Goal: Transaction & Acquisition: Purchase product/service

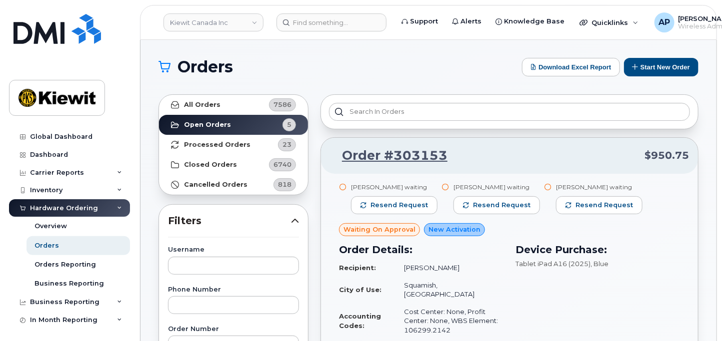
click at [407, 64] on h1 "Orders" at bounding box center [337, 67] width 358 height 16
click at [660, 65] on button "Start New Order" at bounding box center [661, 67] width 74 height 18
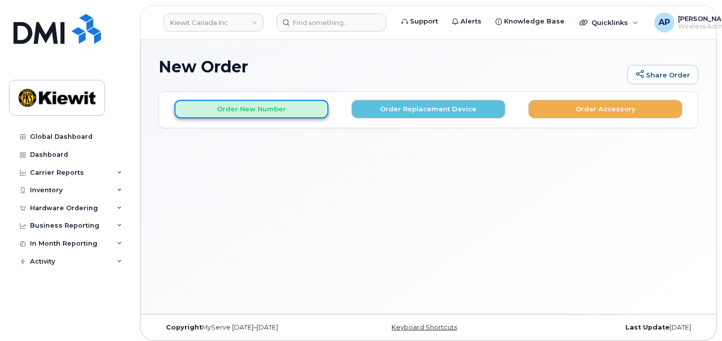
click at [243, 113] on button "Order New Number" at bounding box center [251, 109] width 154 height 18
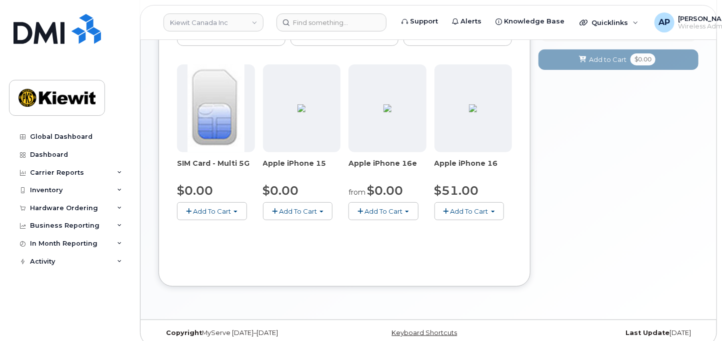
scroll to position [141, 0]
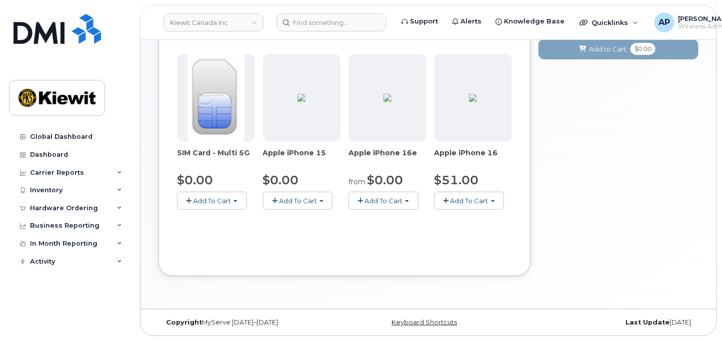
click at [386, 205] on button "Add To Cart" at bounding box center [383, 200] width 70 height 17
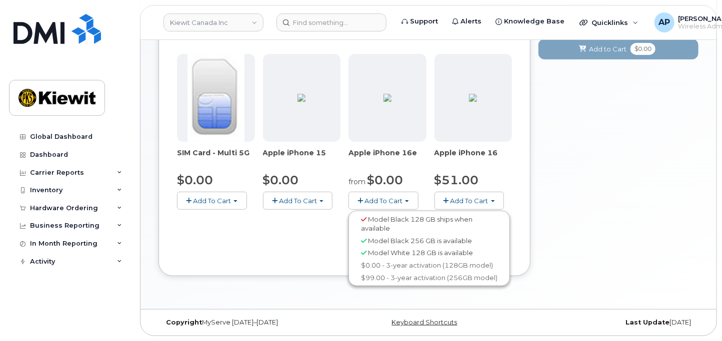
click at [321, 197] on button "Add To Cart" at bounding box center [298, 200] width 70 height 17
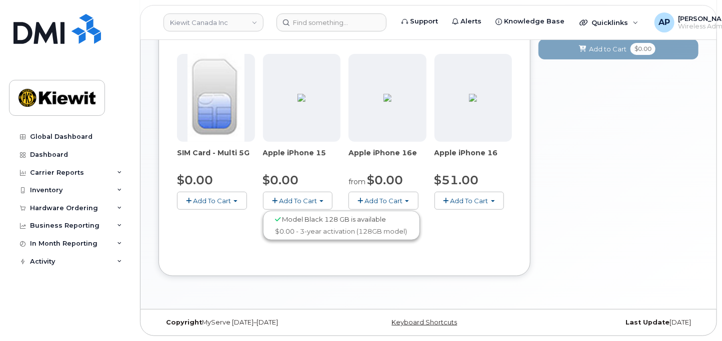
click at [324, 220] on span "Model Black 128 GB is available" at bounding box center [334, 219] width 104 height 8
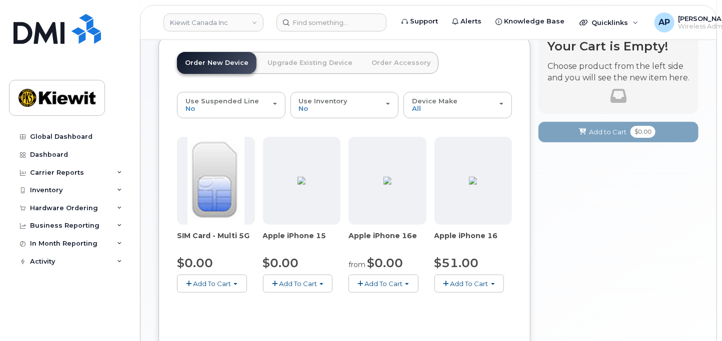
scroll to position [85, 0]
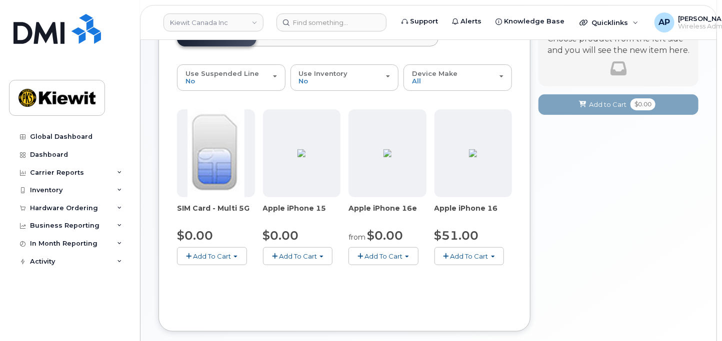
click at [289, 255] on span "Add To Cart" at bounding box center [298, 256] width 38 height 8
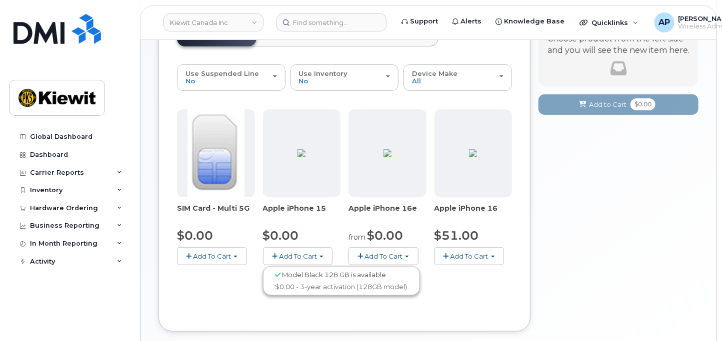
click at [340, 275] on span "Model Black 128 GB is available" at bounding box center [334, 275] width 104 height 8
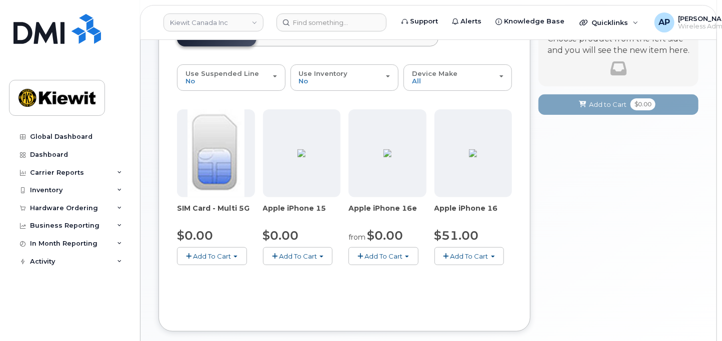
click at [322, 256] on span "button" at bounding box center [321, 257] width 4 height 2
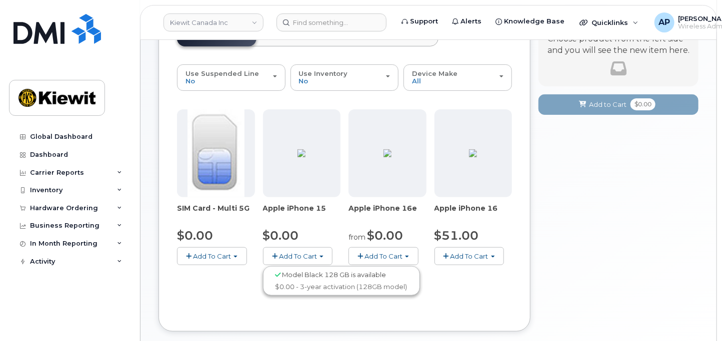
click at [322, 256] on span "button" at bounding box center [321, 257] width 4 height 2
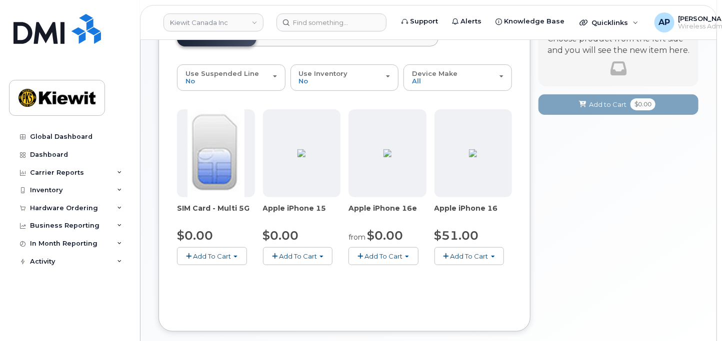
click at [267, 255] on button "Add To Cart" at bounding box center [298, 255] width 70 height 17
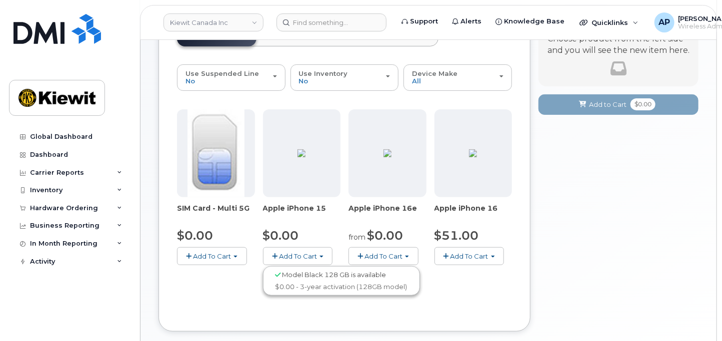
click at [285, 278] on span "Model Black 128 GB is available" at bounding box center [334, 275] width 104 height 8
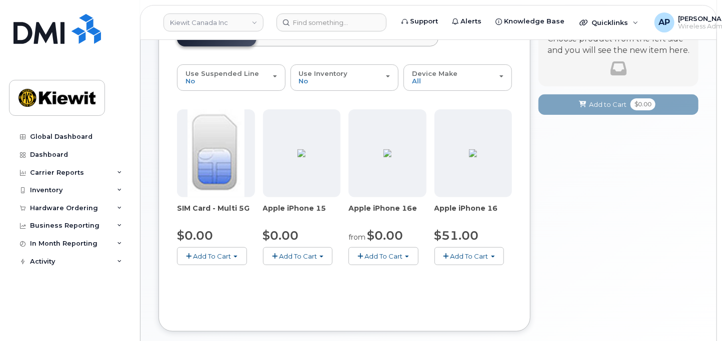
click at [285, 292] on div "Use Suspended Line No No change Yes Use Inventory No No Yes Device Make All iPh…" at bounding box center [344, 188] width 335 height 249
click at [287, 259] on span "Add To Cart" at bounding box center [298, 256] width 38 height 8
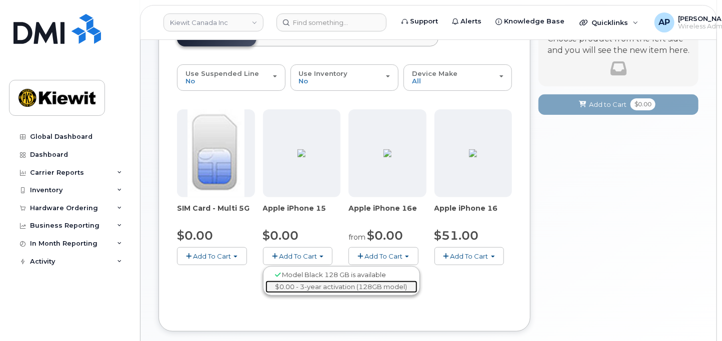
click at [285, 286] on link "$0.00 - 3-year activation (128GB model)" at bounding box center [341, 287] width 152 height 12
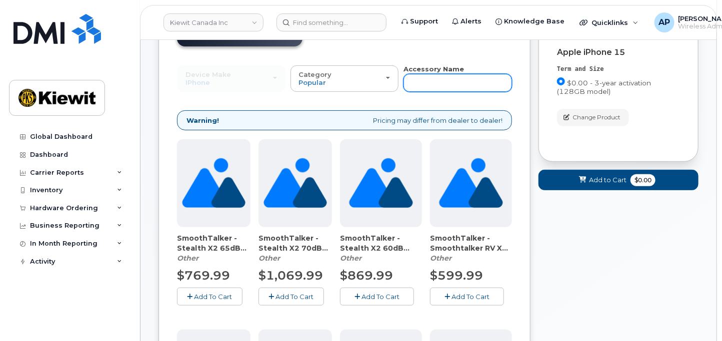
click at [468, 81] on input "text" at bounding box center [457, 83] width 108 height 18
type input "otterbox"
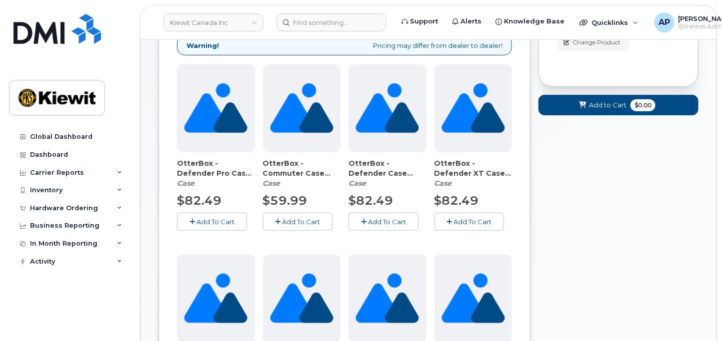
scroll to position [133, 0]
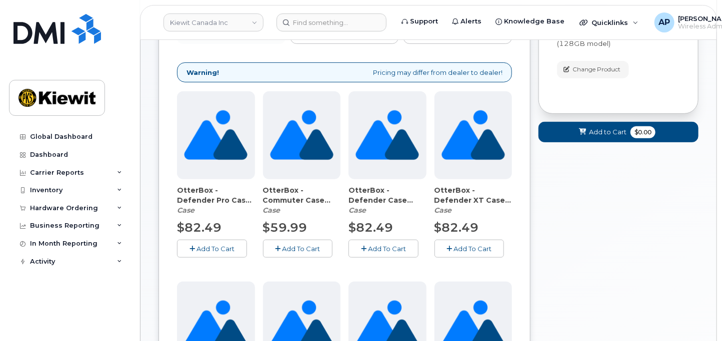
click at [303, 242] on button "Add To Cart" at bounding box center [298, 248] width 70 height 17
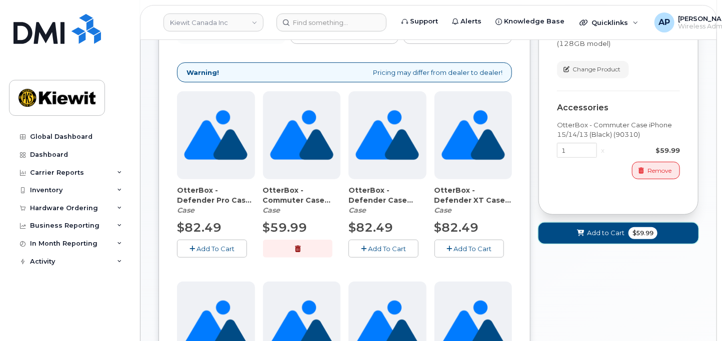
click at [607, 232] on span "Add to Cart" at bounding box center [605, 232] width 37 height 9
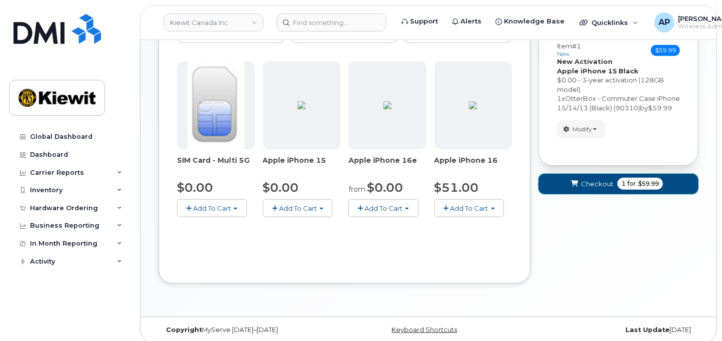
click at [595, 189] on span "Checkout" at bounding box center [597, 183] width 32 height 9
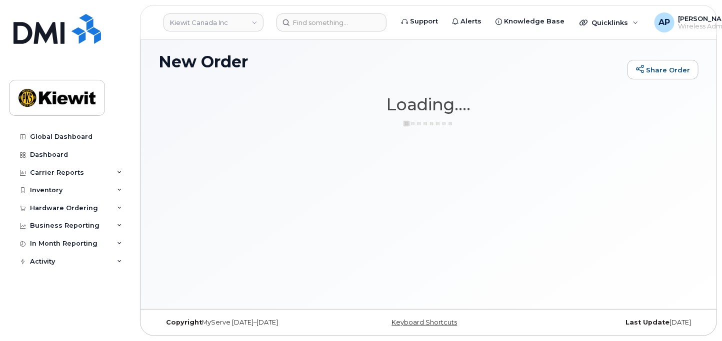
scroll to position [5, 0]
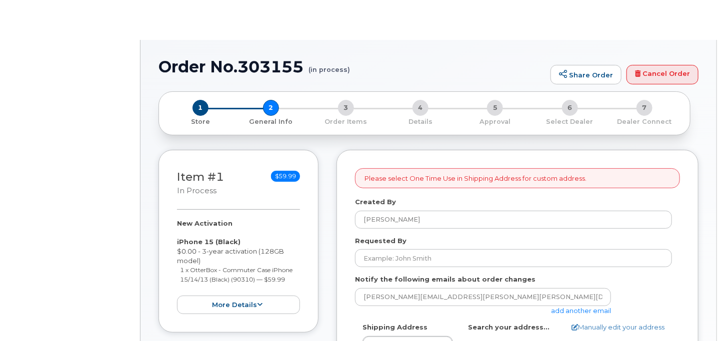
select select
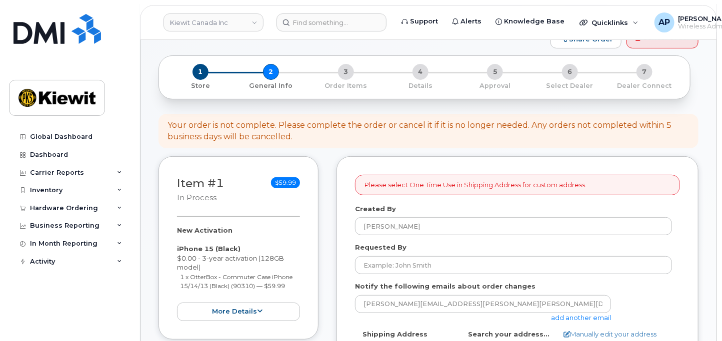
scroll to position [55, 0]
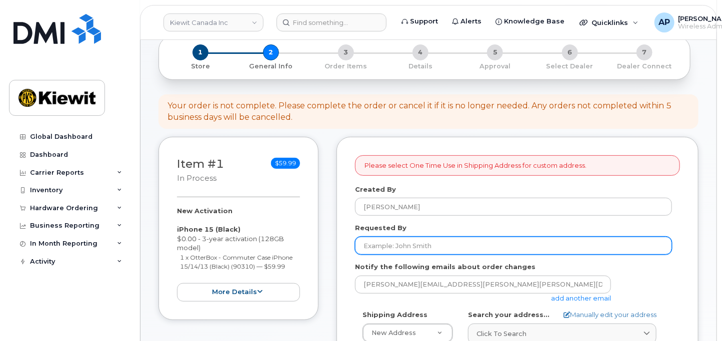
click at [376, 243] on input "Requested By" at bounding box center [513, 246] width 317 height 18
type input "[PERSON_NAME]"
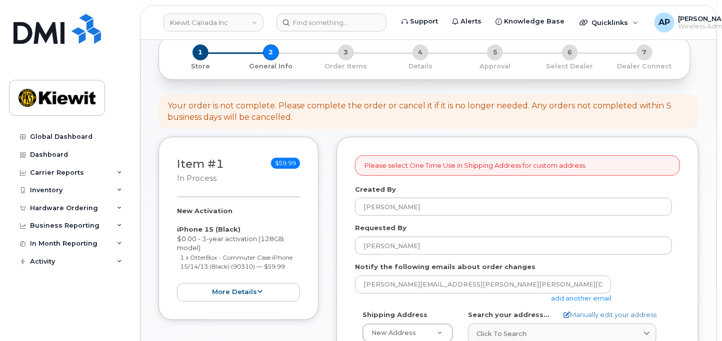
click at [580, 298] on link "add another email" at bounding box center [581, 298] width 60 height 8
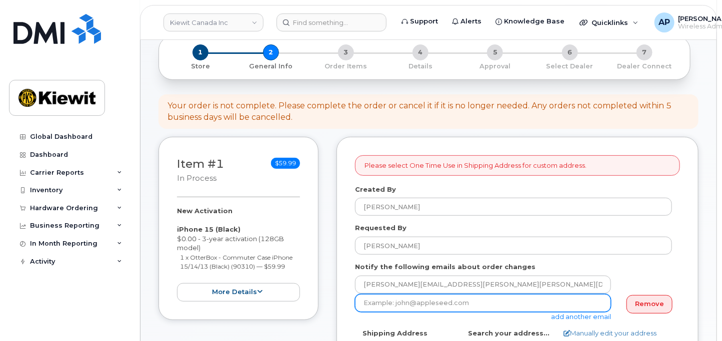
click at [478, 301] on input "email" at bounding box center [483, 303] width 256 height 18
type input "mary.stein@kiewit.com"
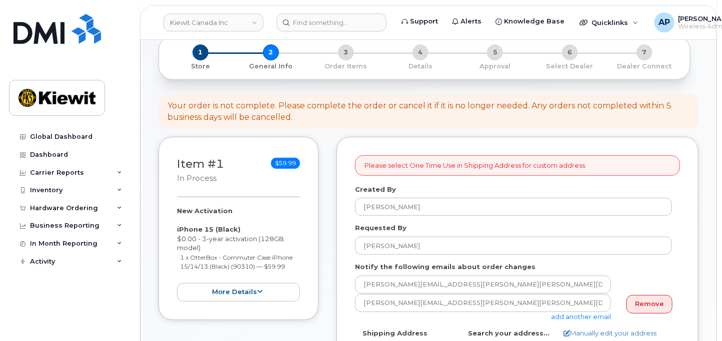
click at [641, 263] on div "Notify the following emails about order changes aletha.pace@kiewit.com mary.ste…" at bounding box center [517, 291] width 325 height 59
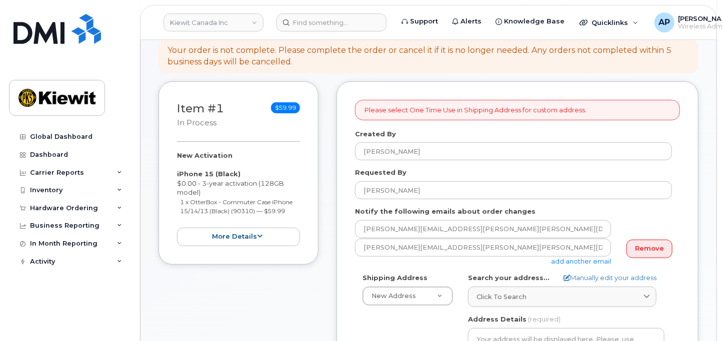
scroll to position [166, 0]
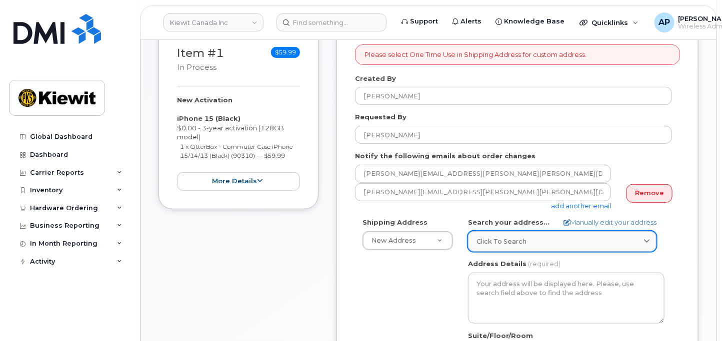
click at [536, 247] on link "Click to search" at bounding box center [562, 241] width 188 height 20
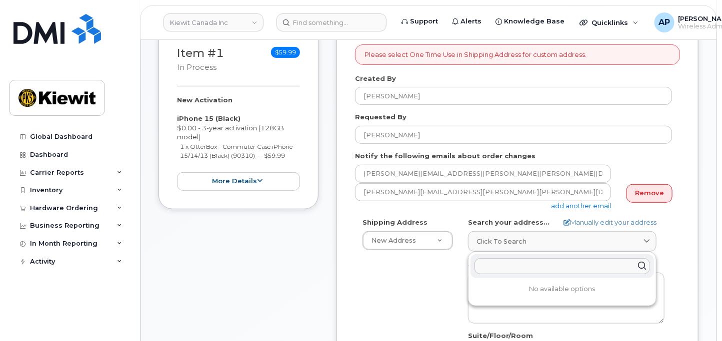
click at [405, 278] on div "Shipping Address New Address New Address Beaver Marine Limited Cahill-Ganotec, …" at bounding box center [513, 332] width 317 height 229
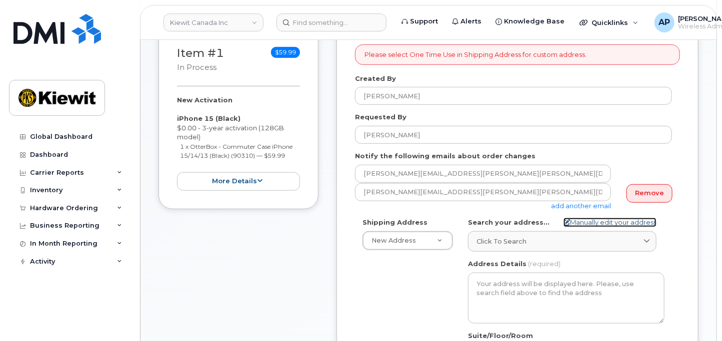
click at [581, 224] on link "Manually edit your address" at bounding box center [609, 222] width 93 height 9
select select
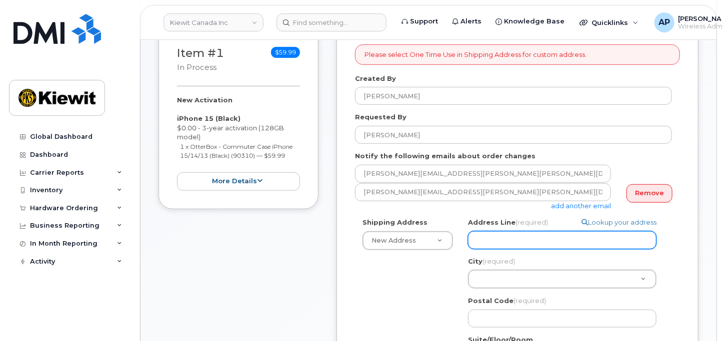
click at [483, 240] on input "Address Line (required)" at bounding box center [562, 240] width 188 height 18
paste input "12250 33 Street N.E."
type input "12250 33 Street N.E."
select select
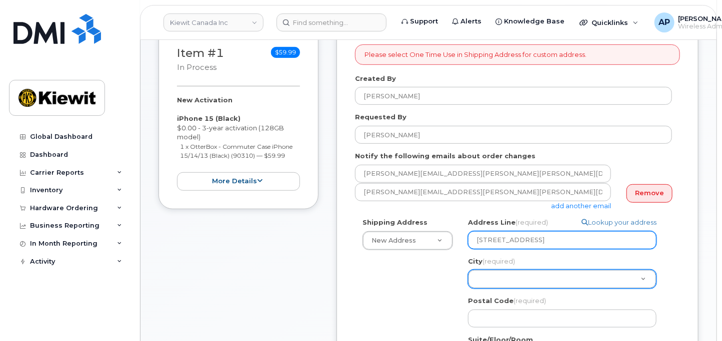
type input "12250 33 Street N.E."
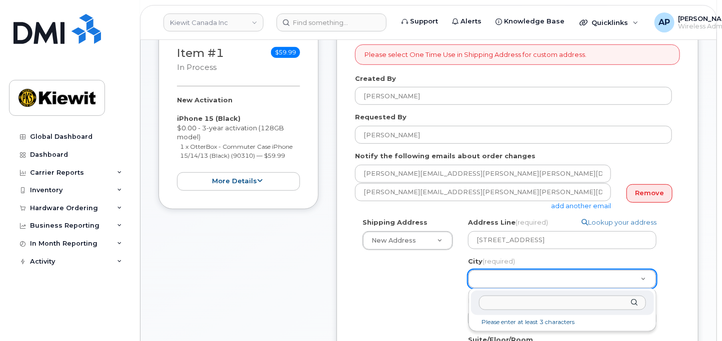
scroll to position [222, 0]
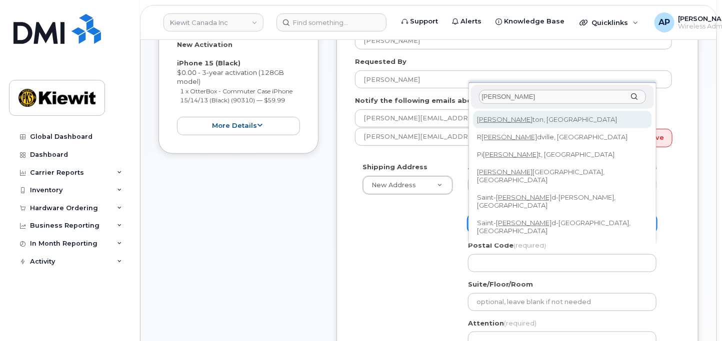
type input "edmon"
select select
type input "182"
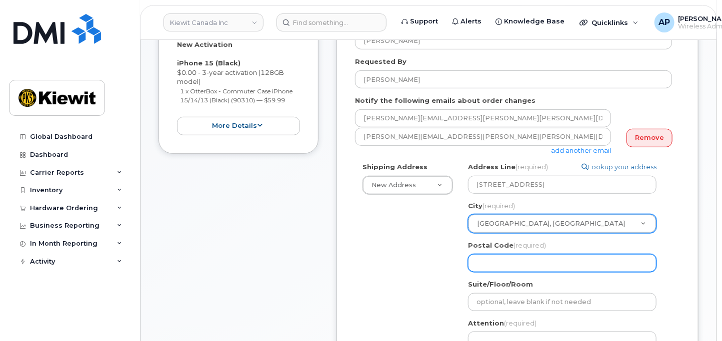
click at [518, 259] on input "Postal Code (required)" at bounding box center [562, 263] width 188 height 18
select select
type input "T"
select select
type input "T6"
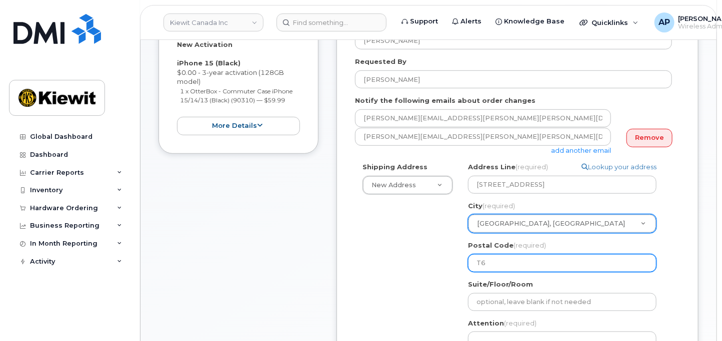
select select
type input "T6S"
select select
type input "T6S 1"
select select
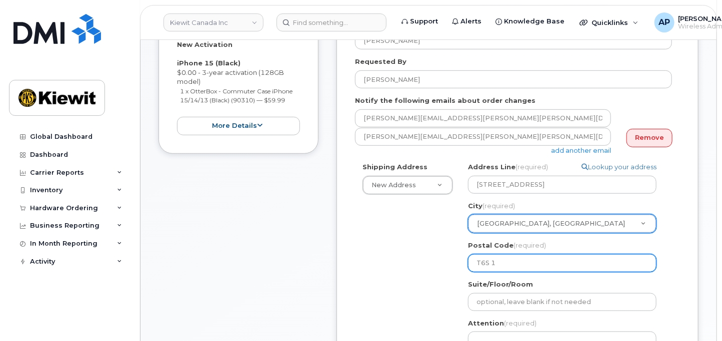
type input "T6S 1H"
select select
type input "T6S 1H6"
click at [449, 272] on div "Shipping Address New Address New Address Beaver Marine Limited Cahill-Ganotec, …" at bounding box center [513, 278] width 317 height 233
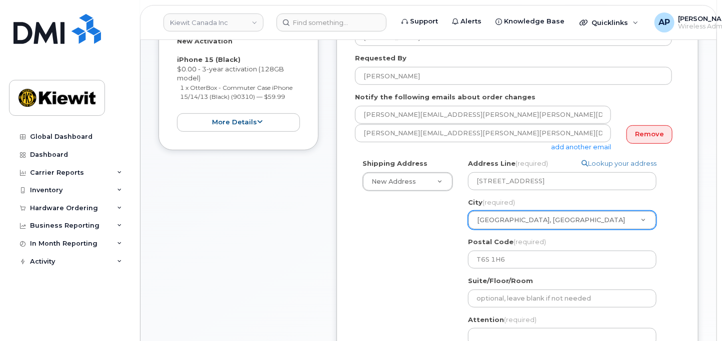
scroll to position [277, 0]
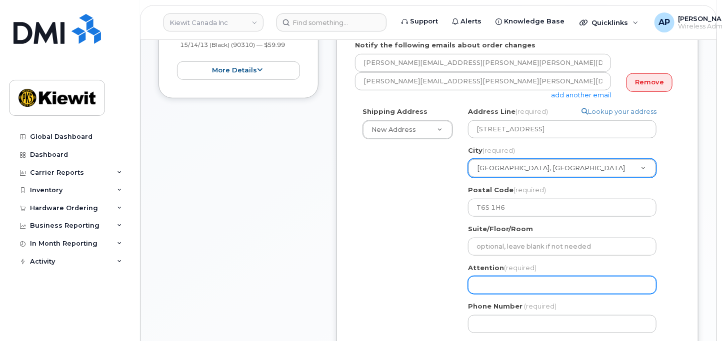
click at [502, 286] on input "Attention (required)" at bounding box center [562, 285] width 188 height 18
select select
type input "k"
select select
type input "kA"
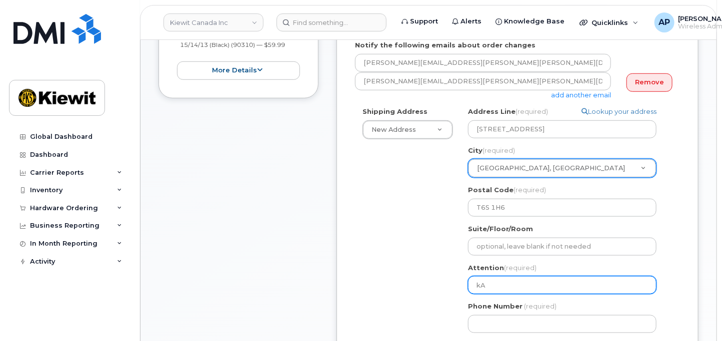
select select
type input "kAR"
select select
type input "kARS"
select select
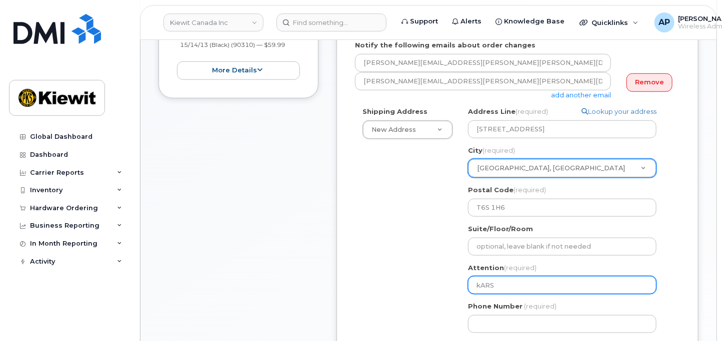
type input "kARSO"
select select
type input "kARSON"
select select
type input "kARSO"
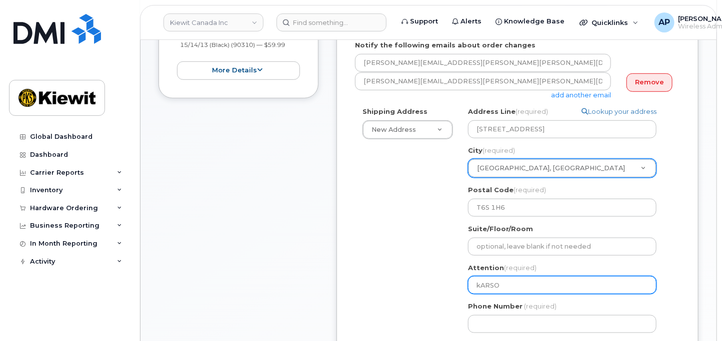
select select
type input "kARS"
select select
type input "kAR"
select select
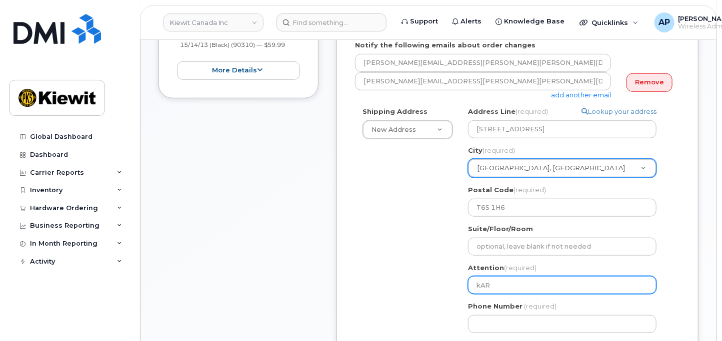
type input "kA"
select select
type input "k"
select select
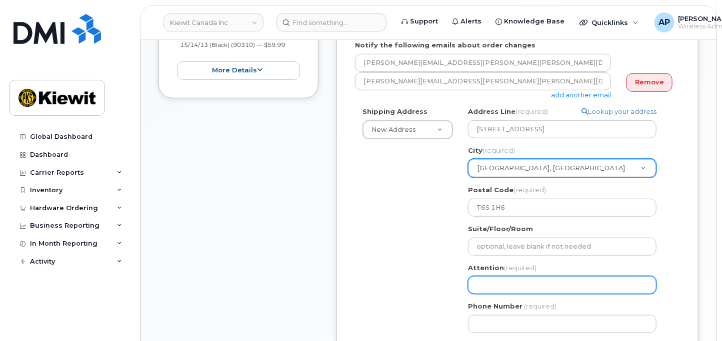
type input "K"
select select
type input "Ka"
select select
type input "Kar"
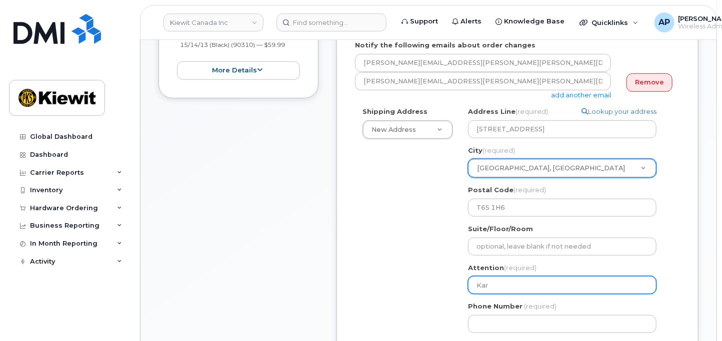
select select
type input "Kars"
select select
type input "Karso"
select select
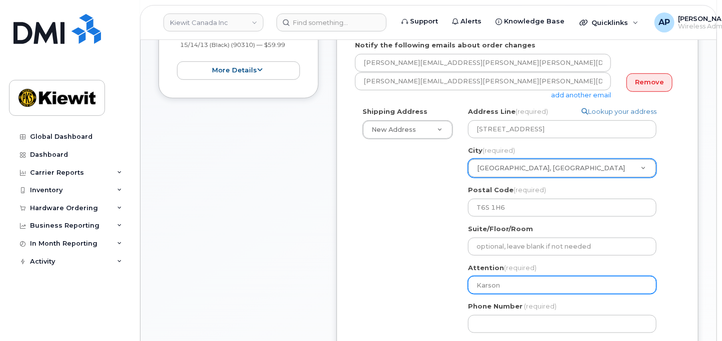
type input "Karson"
select select
type input "Karson B"
select select
type input "Karson Be"
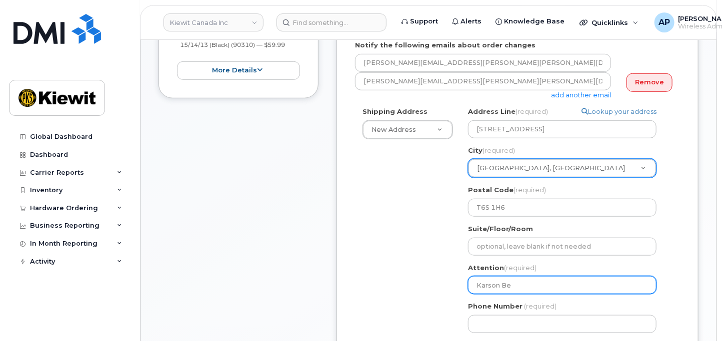
select select
type input "Karson Ber"
select select
type input "Karson Berj"
select select
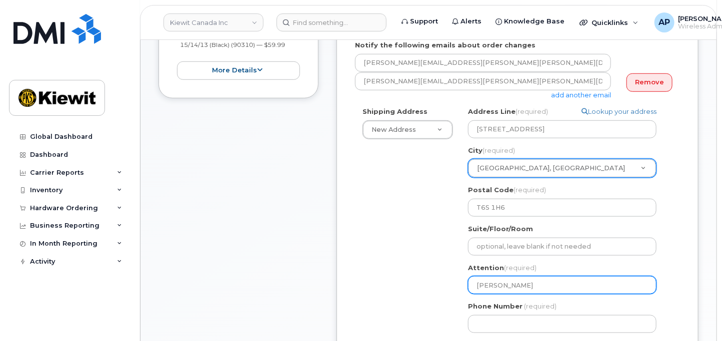
type input "Karson Berji"
select select
type input "Karson Berjia"
select select
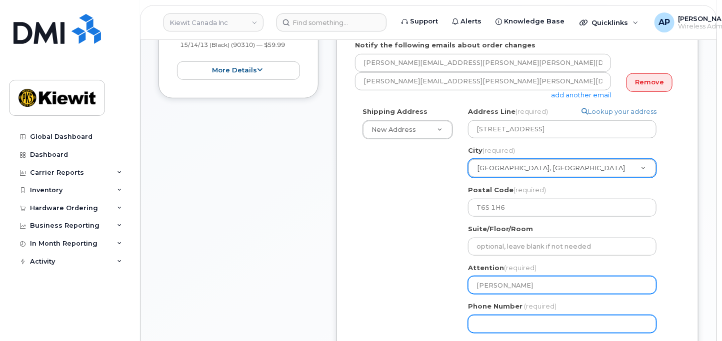
type input "Karson Berjian"
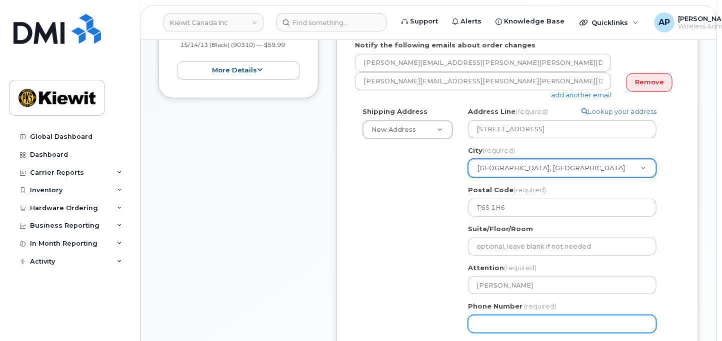
click at [506, 321] on input "Phone Number" at bounding box center [562, 324] width 188 height 18
type input "7"
type input "877"
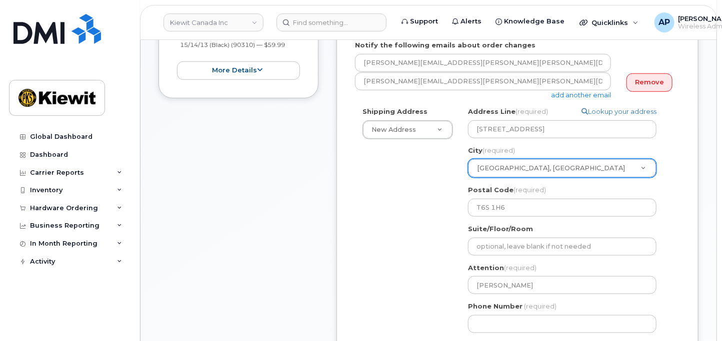
drag, startPoint x: 428, startPoint y: 302, endPoint x: 433, endPoint y: 296, distance: 7.8
click at [428, 302] on div "Shipping Address New Address New Address Beaver Marine Limited Cahill-Ganotec, …" at bounding box center [513, 223] width 317 height 233
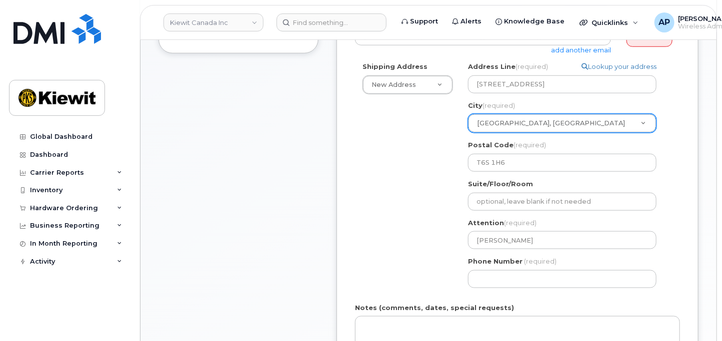
scroll to position [388, 0]
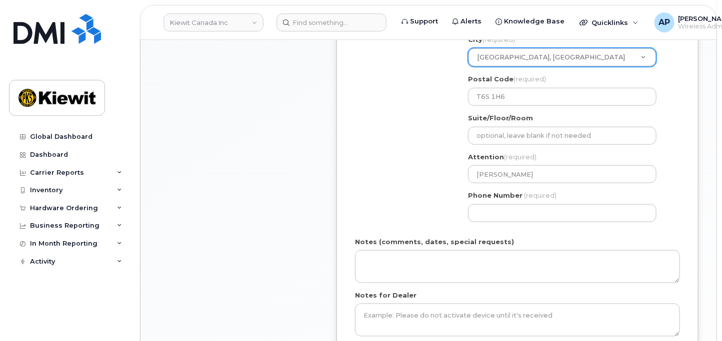
drag, startPoint x: 251, startPoint y: 123, endPoint x: 405, endPoint y: 161, distance: 158.1
click at [251, 123] on div "Item #1 in process $59.99 New Activation iPhone 15 (Black) $0.00 - 3-year activ…" at bounding box center [238, 100] width 160 height 592
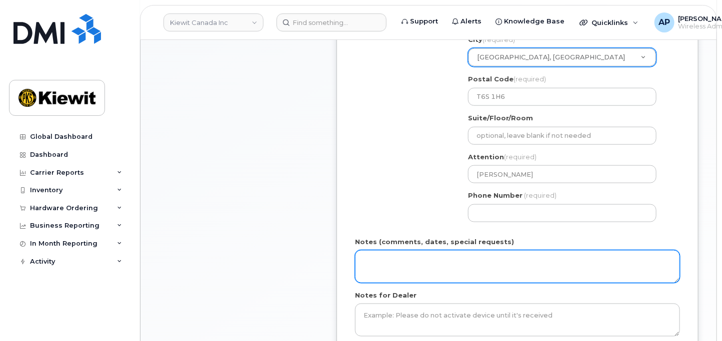
click at [435, 258] on textarea "Notes (comments, dates, special requests)" at bounding box center [517, 266] width 325 height 33
paste textarea "Please ship ASAP"
click at [427, 269] on textarea "Please ship ASAP Start date: Area Code: 780" at bounding box center [517, 266] width 325 height 33
paste textarea "2025-10-14"
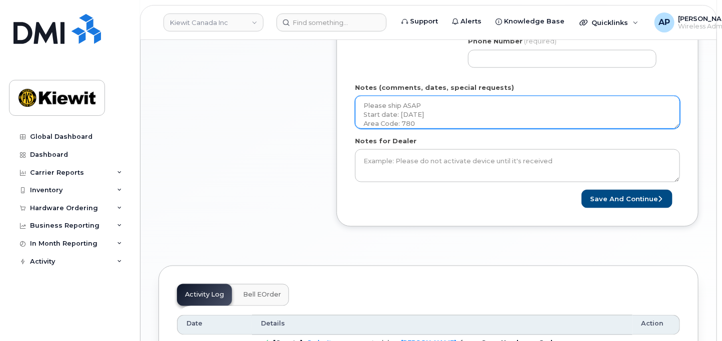
scroll to position [555, 0]
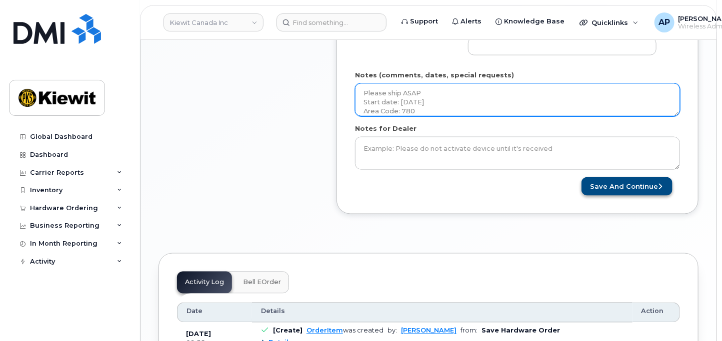
type textarea "Please ship ASAP Start date: 2025-10-14 Area Code: 780"
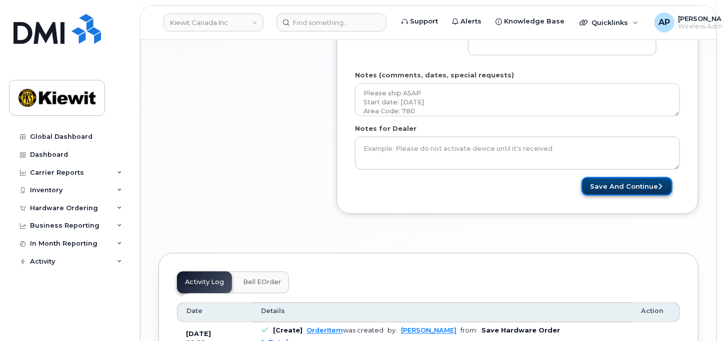
click at [630, 187] on button "Save and Continue" at bounding box center [626, 186] width 91 height 18
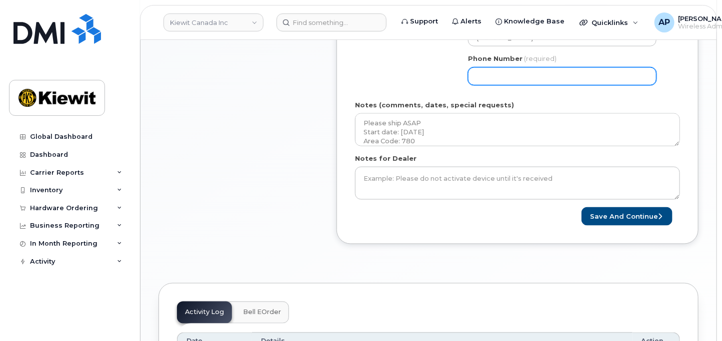
scroll to position [500, 0]
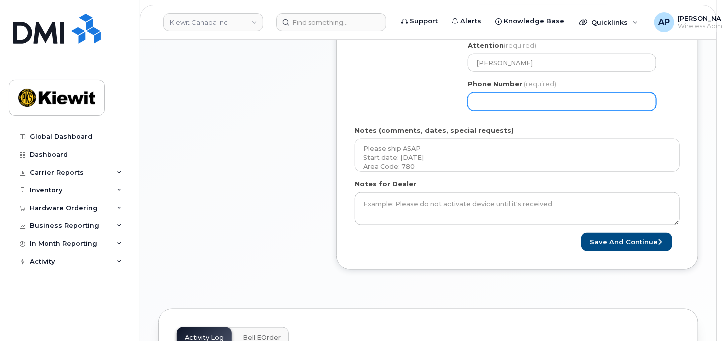
click at [568, 101] on input "Phone Number" at bounding box center [562, 102] width 188 height 18
click at [560, 94] on input "Phone Number" at bounding box center [562, 102] width 188 height 18
type input "8777727707"
type input "Lenexa"
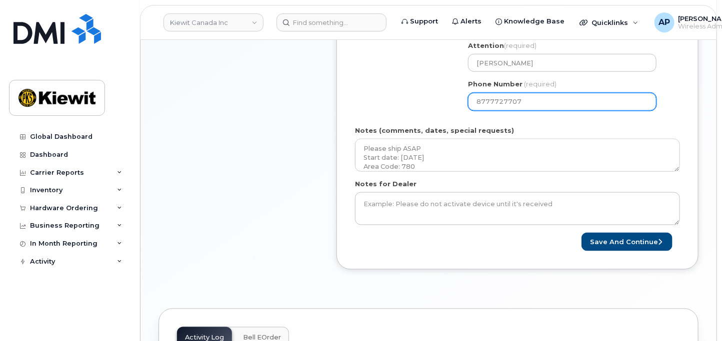
type input "Lenexa"
select select
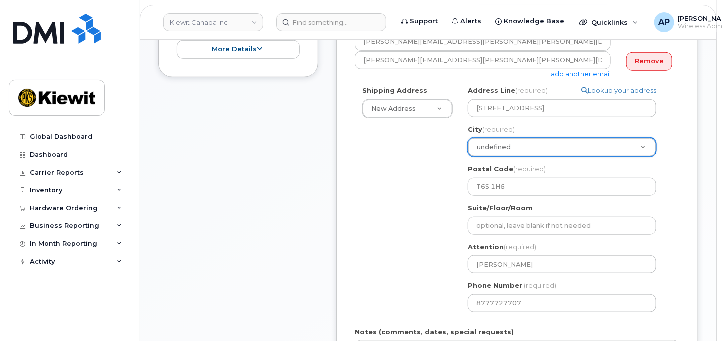
type input "Lenexa"
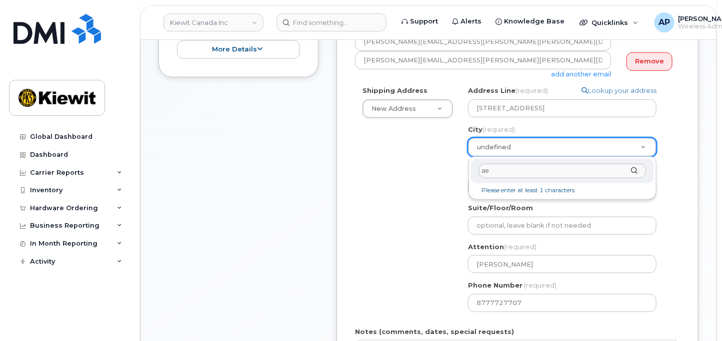
type input "a"
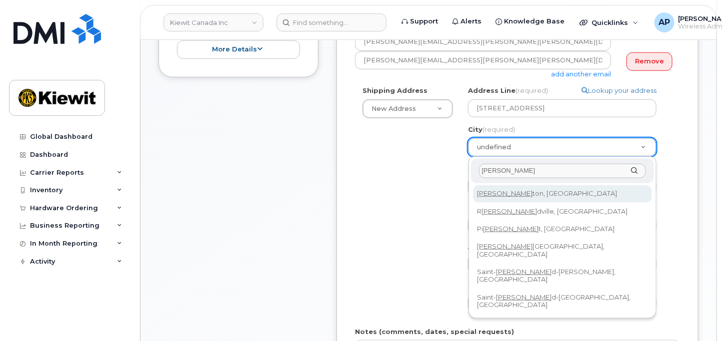
type input "edmon"
select select
type input "182"
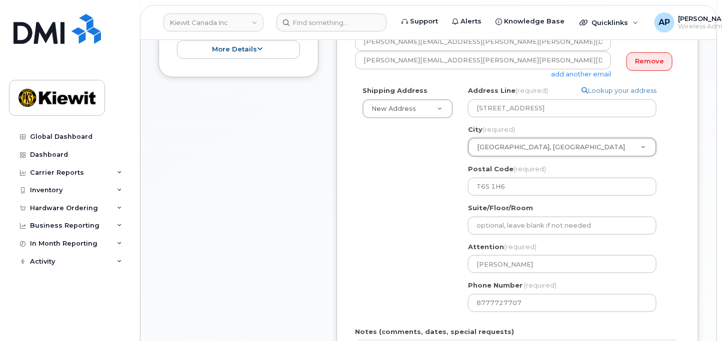
click at [666, 183] on div "Search your address... Manually edit your address Click to search No available …" at bounding box center [565, 202] width 211 height 233
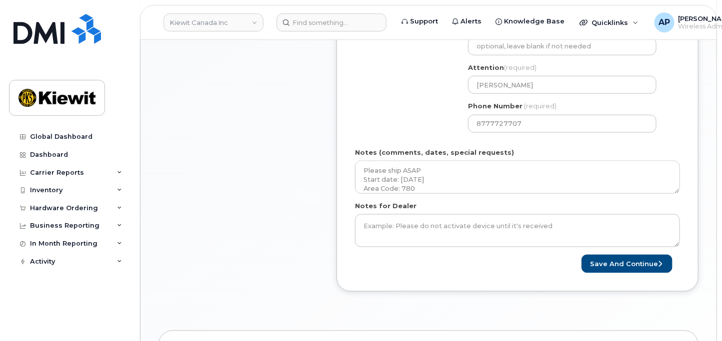
scroll to position [521, 0]
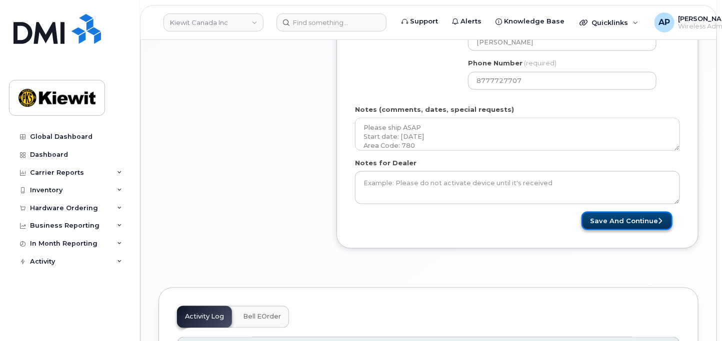
drag, startPoint x: 641, startPoint y: 216, endPoint x: 617, endPoint y: 223, distance: 24.9
click at [641, 216] on button "Save and Continue" at bounding box center [626, 221] width 91 height 18
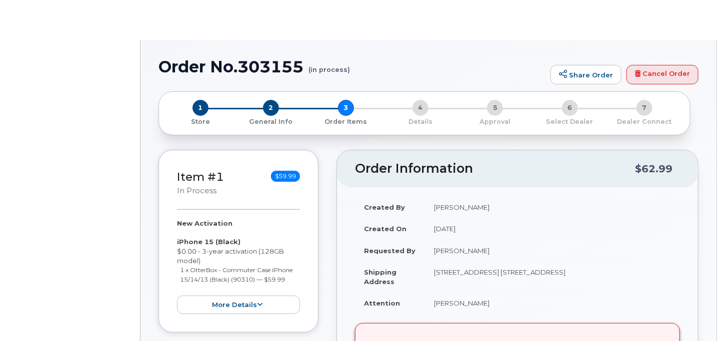
radio input "true"
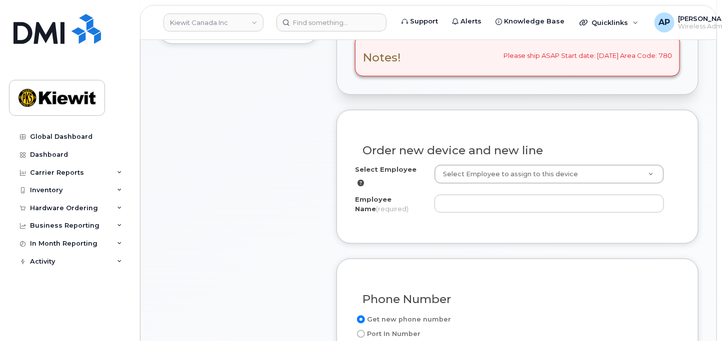
scroll to position [333, 0]
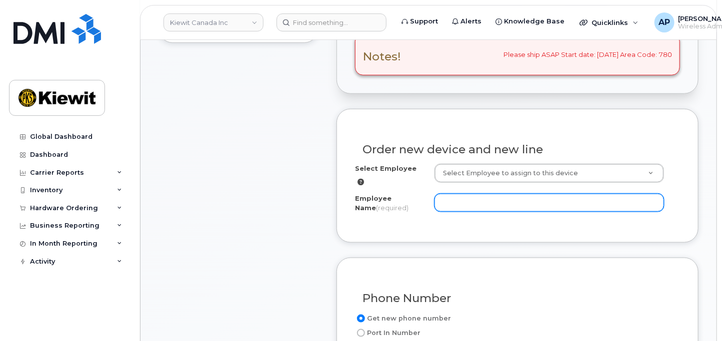
click at [526, 202] on input "Employee Name (required)" at bounding box center [549, 203] width 230 height 18
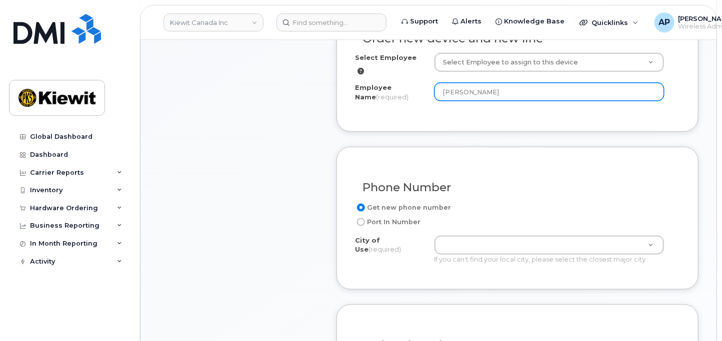
scroll to position [500, 0]
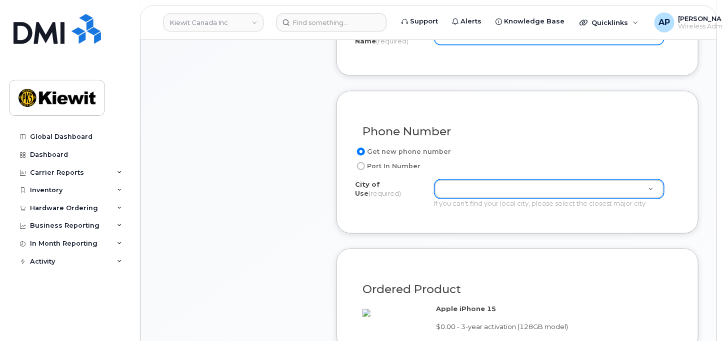
type input "[PERSON_NAME]"
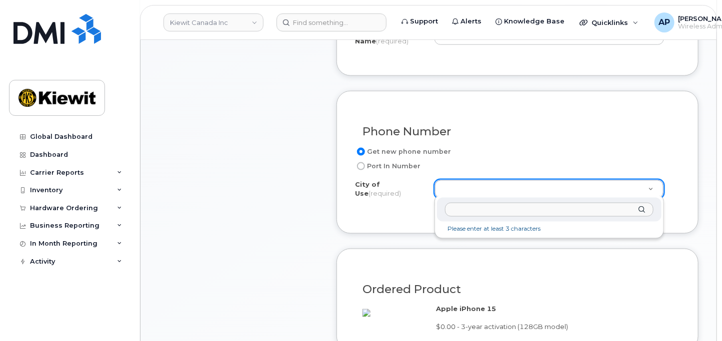
type input "a"
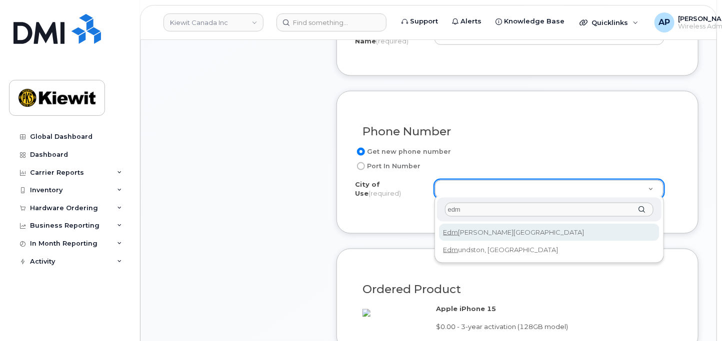
type input "edm"
type input "182"
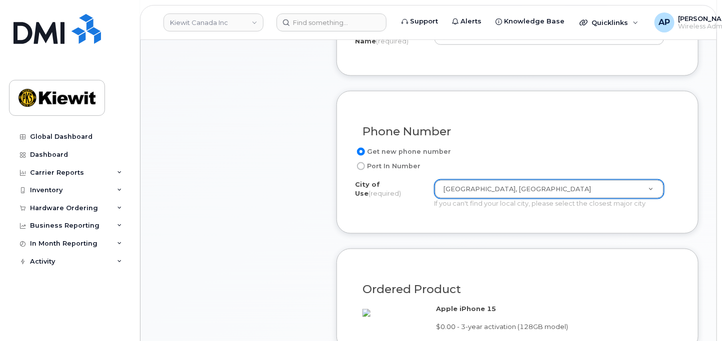
click at [642, 216] on div "Phone Number Get new phone number Port In Number City of Use (required) Edmonto…" at bounding box center [517, 162] width 362 height 143
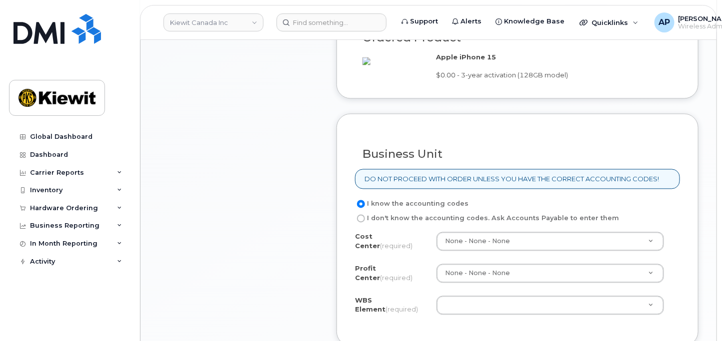
scroll to position [777, 0]
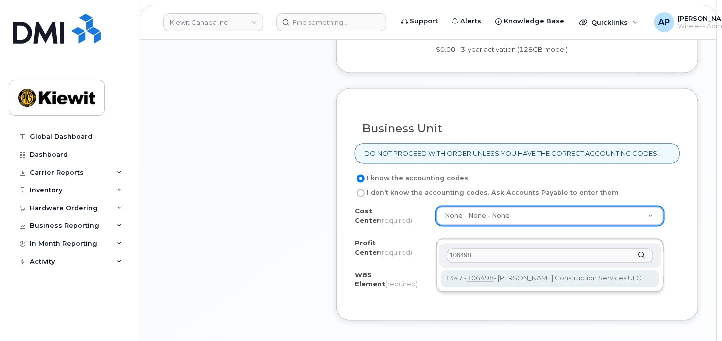
type input "106498"
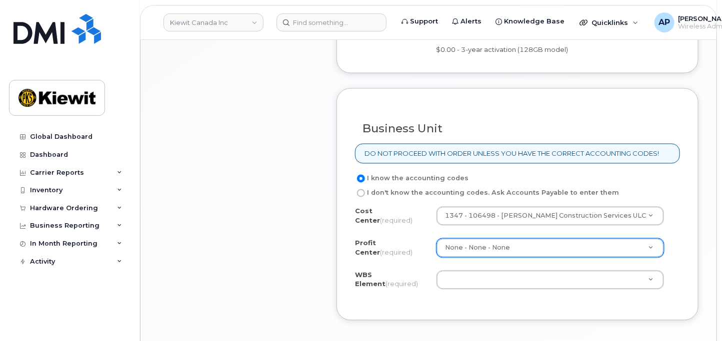
click at [517, 229] on div "Cost Center (required) 1347 - 106498 - Kiewit Construction Services ULC 106498" at bounding box center [517, 218] width 325 height 22
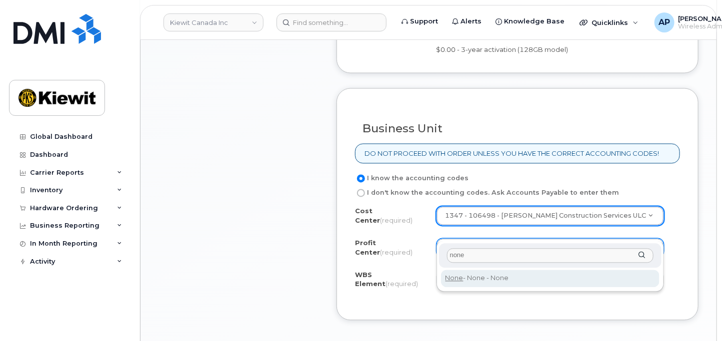
type input "none"
type input "None"
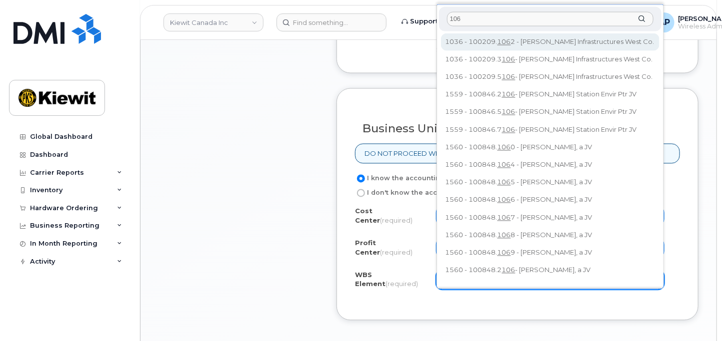
click at [470, 20] on input "106" at bounding box center [550, 19] width 207 height 14
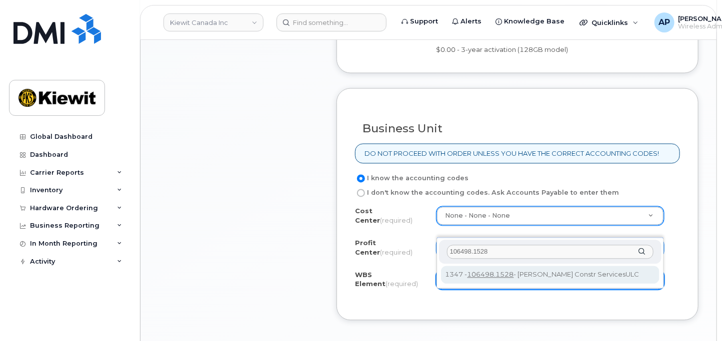
type input "106498.1528"
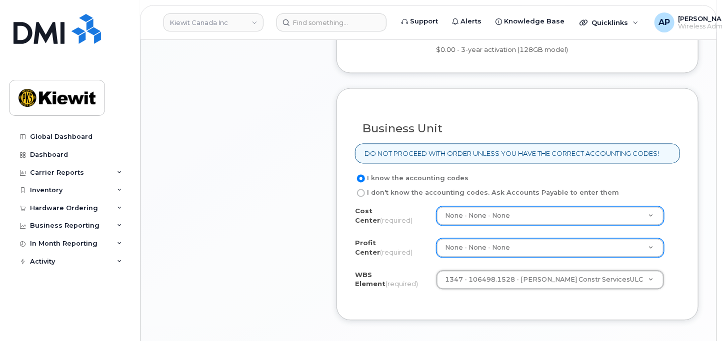
click at [665, 251] on div "Cost Center (required) None - None - None None Profit Center (required) None - …" at bounding box center [517, 254] width 325 height 95
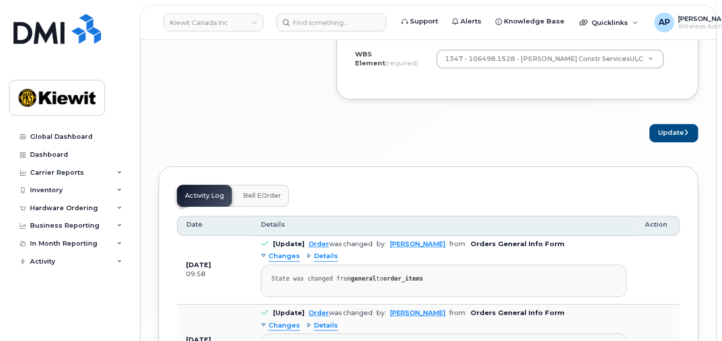
scroll to position [1000, 0]
click at [670, 141] on button "Update" at bounding box center [673, 132] width 49 height 18
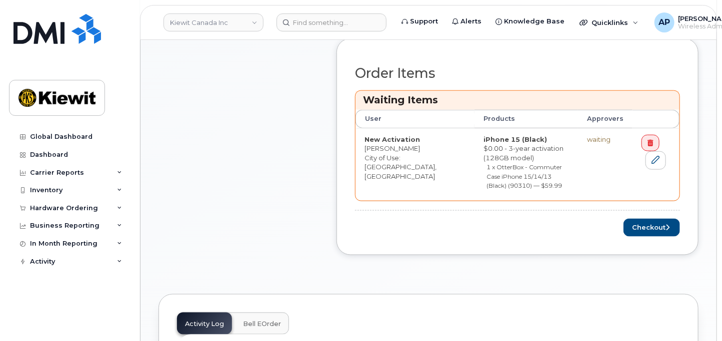
scroll to position [444, 0]
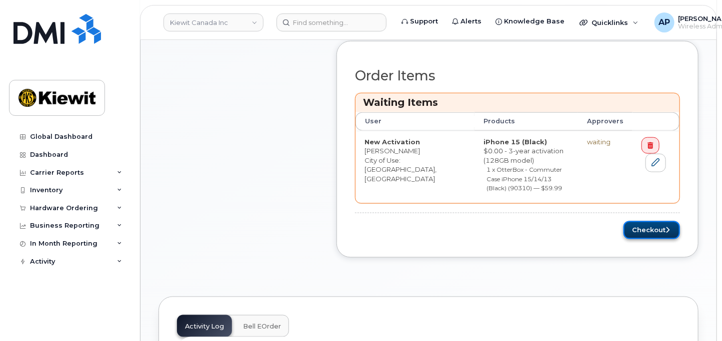
click at [652, 227] on button "Checkout" at bounding box center [651, 230] width 56 height 18
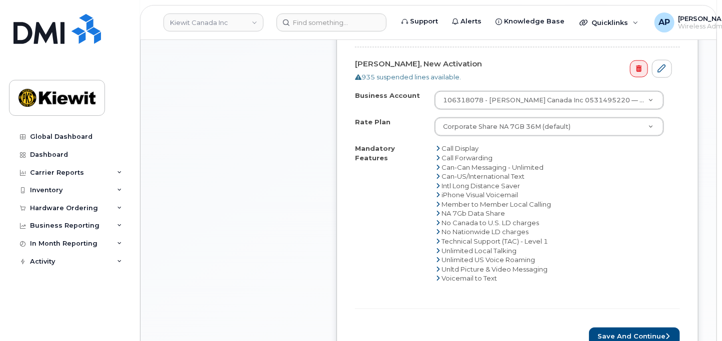
scroll to position [555, 0]
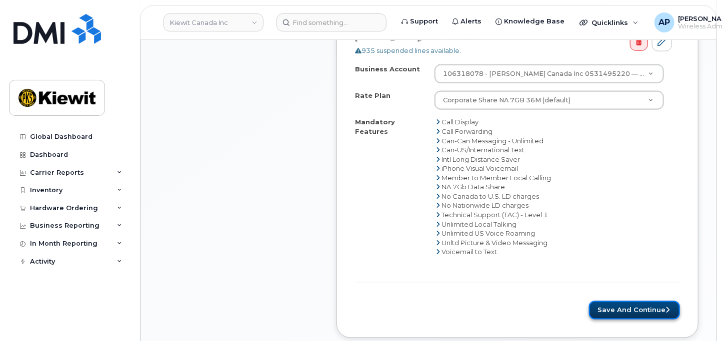
click at [615, 314] on button "Save and Continue" at bounding box center [634, 310] width 91 height 18
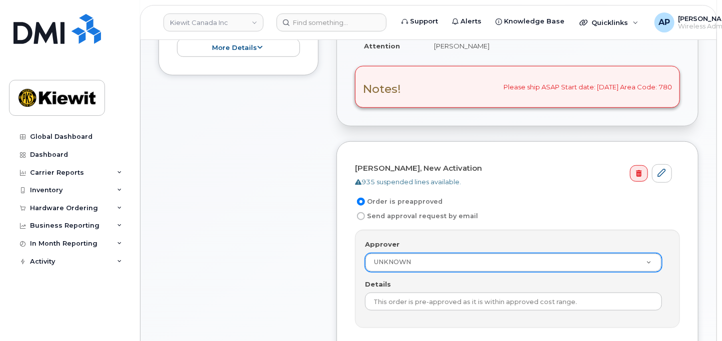
scroll to position [333, 0]
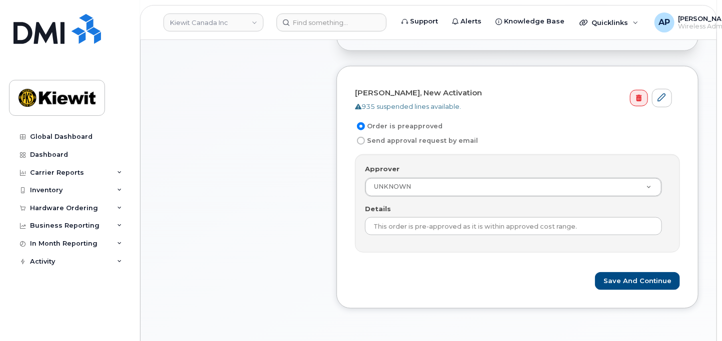
click at [406, 142] on label "Send approval request by email" at bounding box center [416, 141] width 123 height 12
click at [365, 142] on input "Send approval request by email" at bounding box center [361, 141] width 8 height 8
radio input "true"
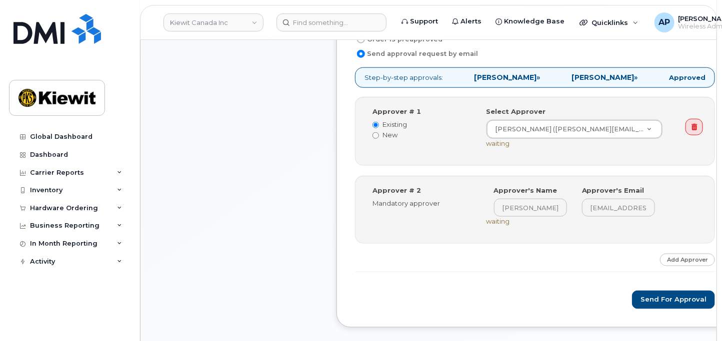
scroll to position [444, 0]
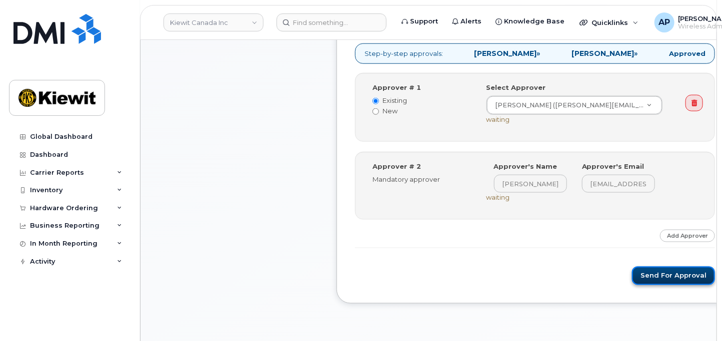
click at [635, 272] on button "Send for Approval" at bounding box center [673, 276] width 83 height 18
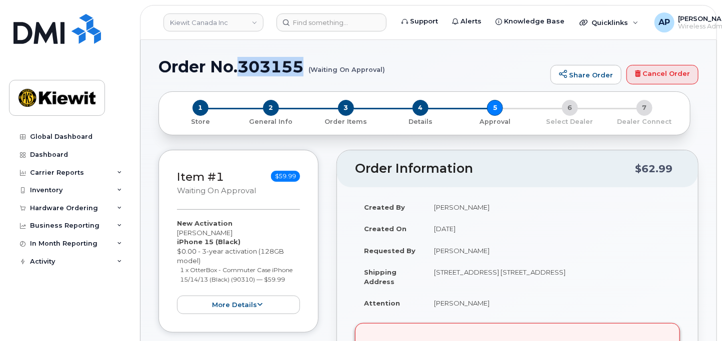
drag, startPoint x: 306, startPoint y: 67, endPoint x: 241, endPoint y: 69, distance: 64.5
click at [241, 69] on h1 "Order No.303155 (Waiting On Approval)" at bounding box center [351, 66] width 387 height 17
copy h1 "303155"
click at [58, 205] on div "Hardware Ordering" at bounding box center [64, 208] width 68 height 8
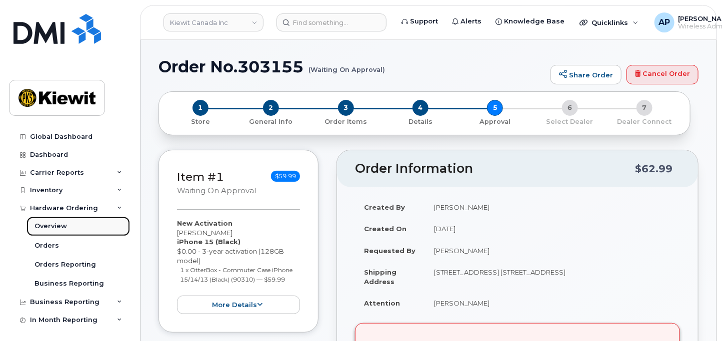
click at [66, 226] on link "Overview" at bounding box center [77, 226] width 103 height 19
click at [59, 247] on link "Orders" at bounding box center [77, 245] width 103 height 19
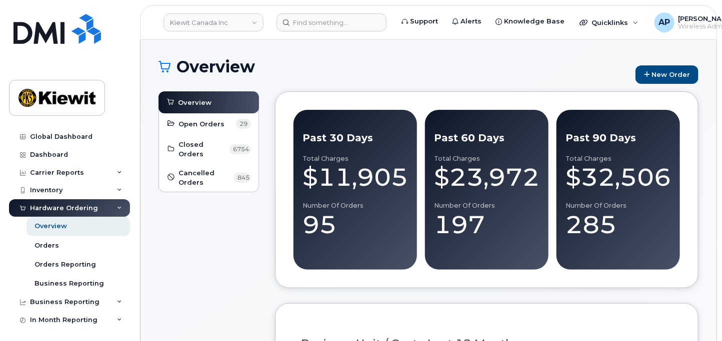
click at [482, 75] on h1 "Overview" at bounding box center [394, 66] width 472 height 17
drag, startPoint x: 649, startPoint y: 76, endPoint x: 665, endPoint y: 66, distance: 19.1
click at [648, 76] on icon at bounding box center [646, 74] width 5 height 6
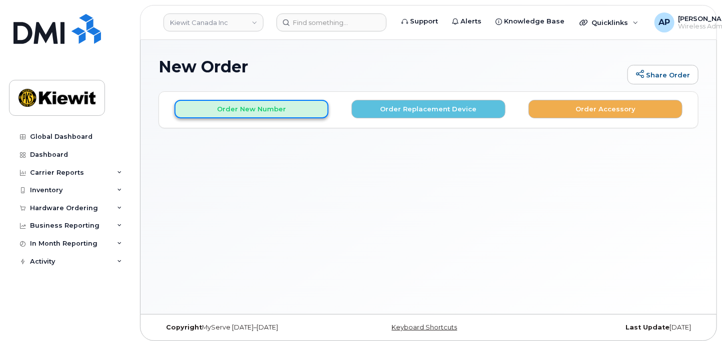
click at [271, 103] on button "Order New Number" at bounding box center [251, 109] width 154 height 18
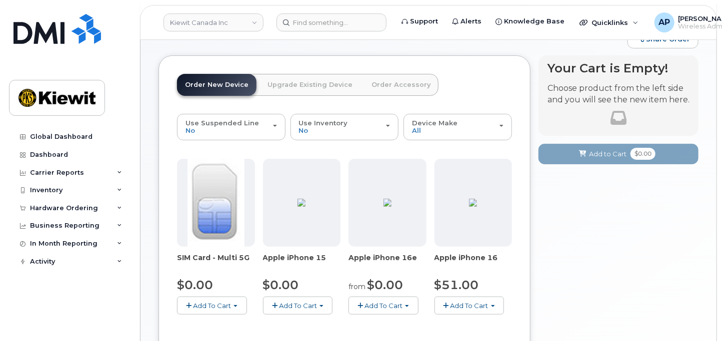
scroll to position [55, 0]
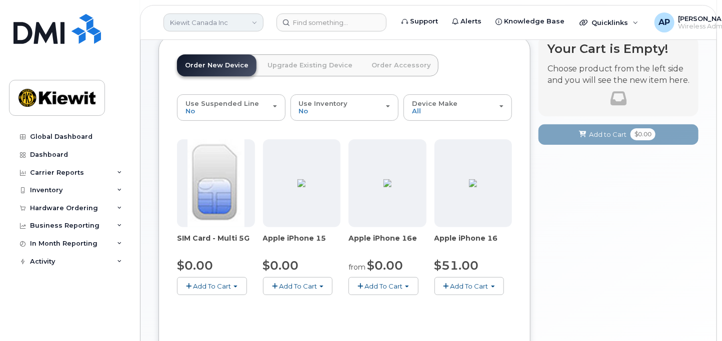
click at [191, 27] on link "Kiewit Canada Inc" at bounding box center [213, 22] width 100 height 18
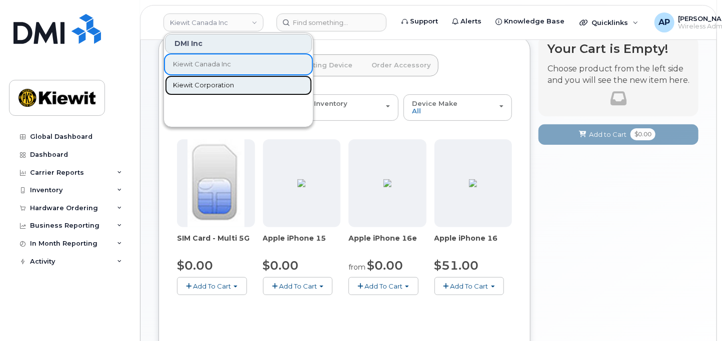
click at [207, 83] on span "Kiewit Corporation" at bounding box center [203, 85] width 61 height 10
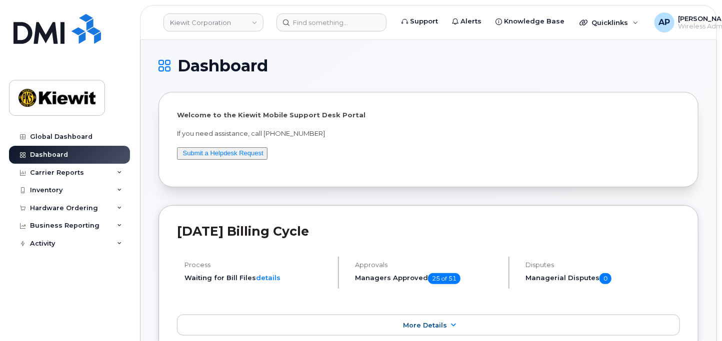
click at [376, 166] on div "Welcome to the [PERSON_NAME] Mobile Support Desk Portal If you need assistance,…" at bounding box center [428, 139] width 503 height 58
click at [53, 208] on div "Hardware Ordering" at bounding box center [64, 208] width 68 height 8
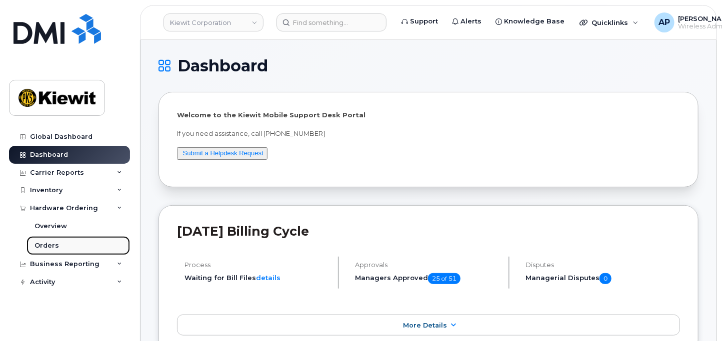
click at [53, 242] on div "Orders" at bounding box center [46, 245] width 24 height 9
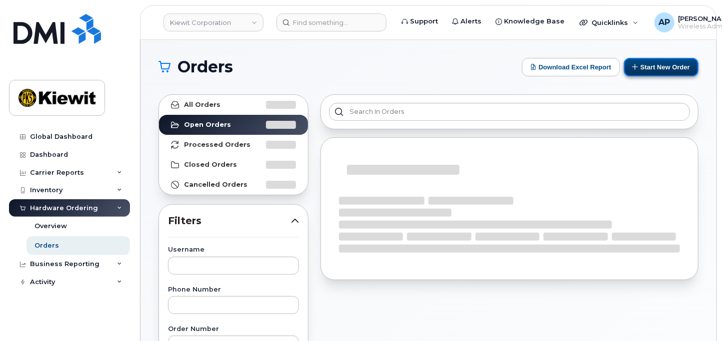
click at [656, 70] on button "Start New Order" at bounding box center [661, 67] width 74 height 18
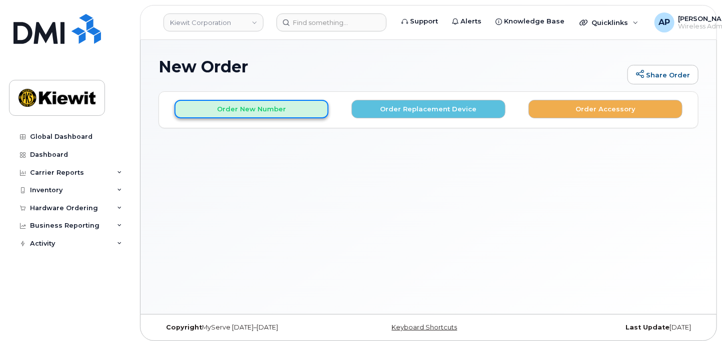
click at [244, 107] on button "Order New Number" at bounding box center [251, 109] width 154 height 18
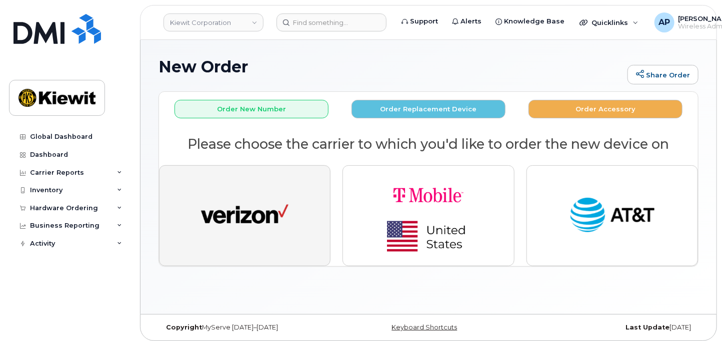
click at [245, 214] on img "button" at bounding box center [244, 215] width 87 height 45
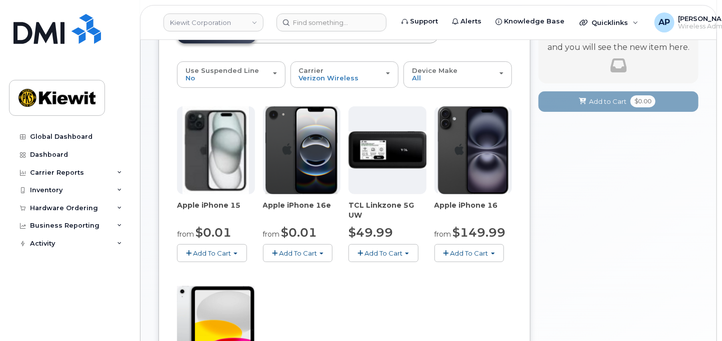
scroll to position [111, 0]
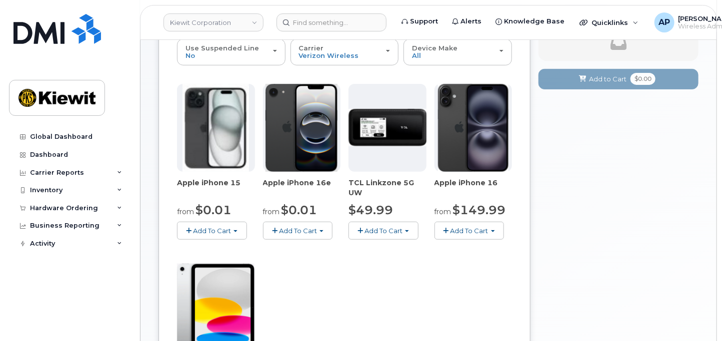
click at [294, 151] on img at bounding box center [301, 128] width 72 height 88
click at [303, 225] on button "Add To Cart" at bounding box center [298, 230] width 70 height 17
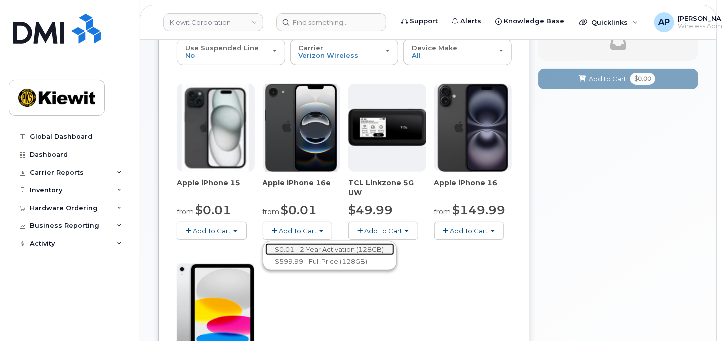
click at [306, 248] on link "$0.01 - 2 Year Activation (128GB)" at bounding box center [329, 249] width 129 height 12
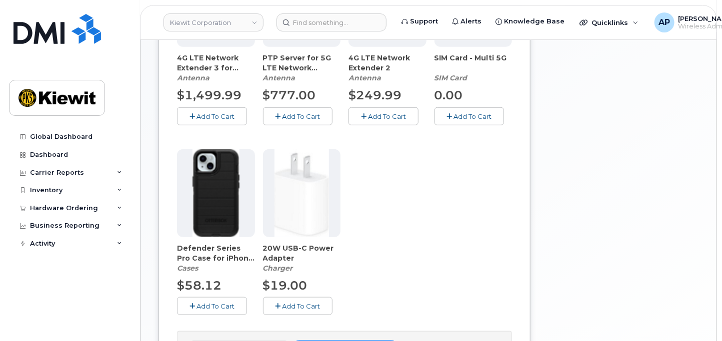
scroll to position [333, 0]
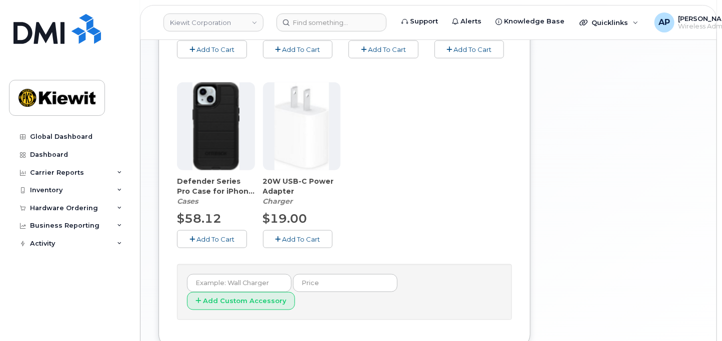
click at [291, 242] on span "Add To Cart" at bounding box center [301, 239] width 38 height 8
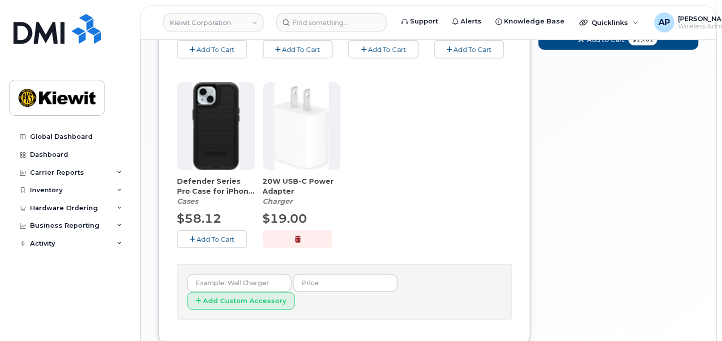
click at [198, 242] on span "Add To Cart" at bounding box center [215, 239] width 38 height 8
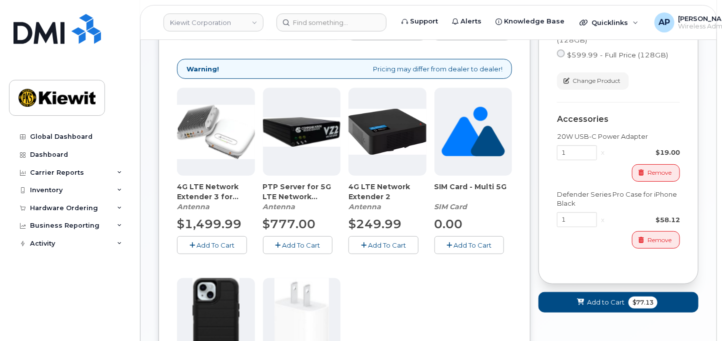
scroll to position [111, 0]
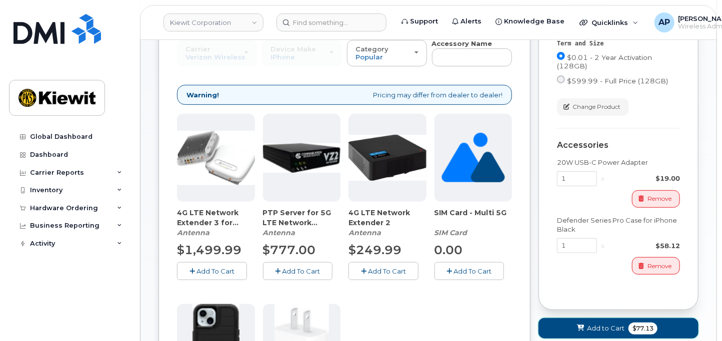
click at [592, 320] on button "Add to Cart $77.13" at bounding box center [618, 328] width 160 height 20
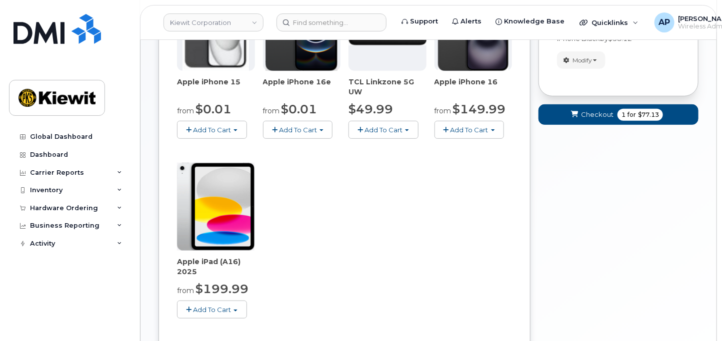
scroll to position [222, 0]
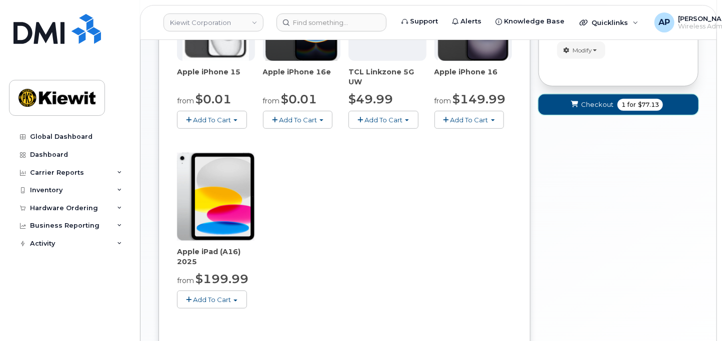
click at [588, 103] on span "Checkout" at bounding box center [597, 104] width 32 height 9
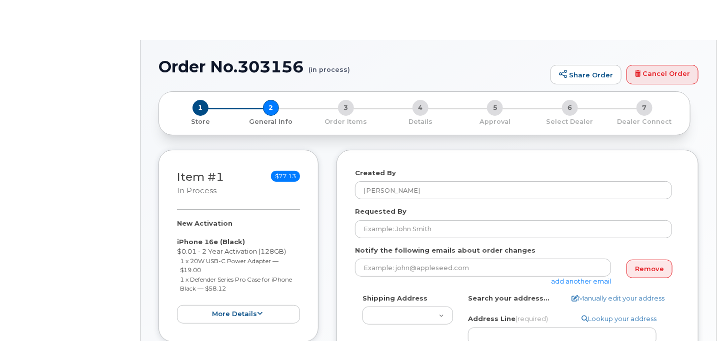
select select
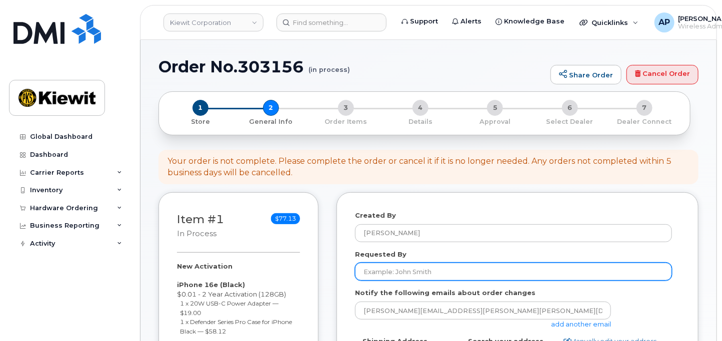
click at [422, 278] on input "Requested By" at bounding box center [513, 272] width 317 height 18
type input "[PERSON_NAME]"
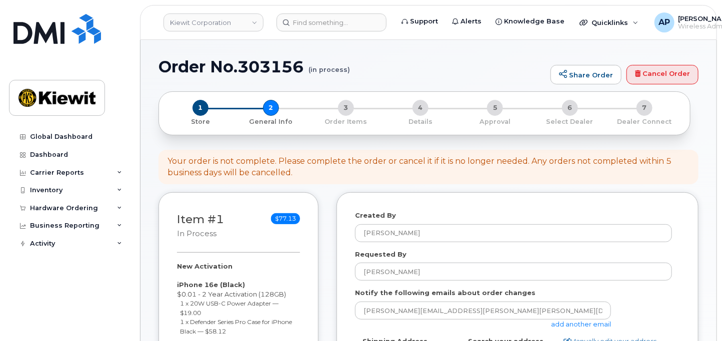
click at [557, 327] on link "add another email" at bounding box center [581, 324] width 60 height 8
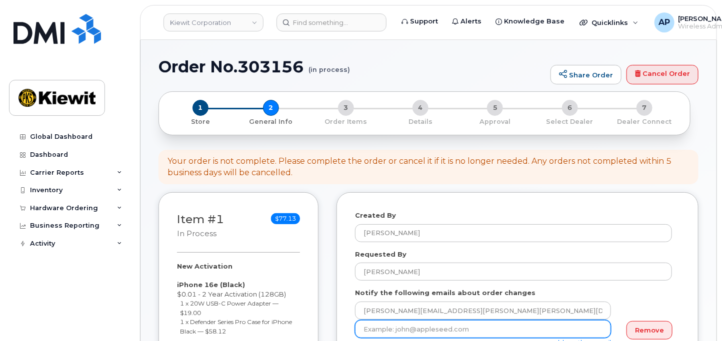
click at [526, 327] on input "email" at bounding box center [483, 329] width 256 height 18
type input "mary.stein@kiewit.com"
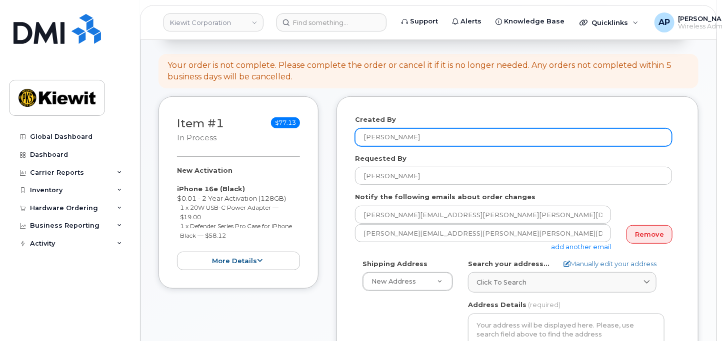
scroll to position [111, 0]
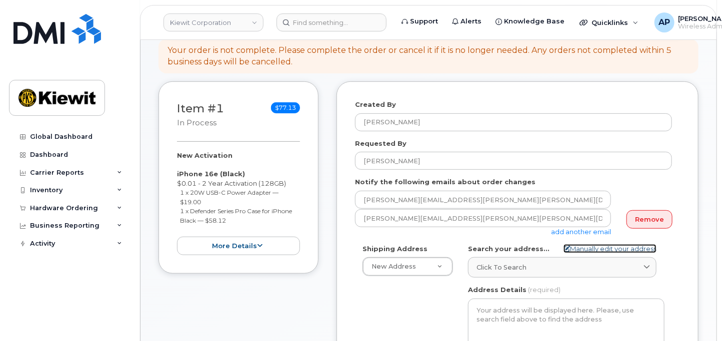
click at [576, 251] on link "Manually edit your address" at bounding box center [609, 248] width 93 height 9
select select
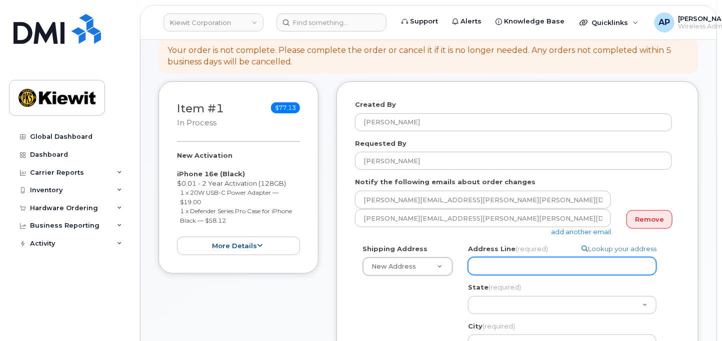
click at [475, 270] on input "Address Line (required)" at bounding box center [562, 266] width 188 height 18
paste input "470 Chestnut Ridge Road"
type input "470 Chestnut Ridge Road"
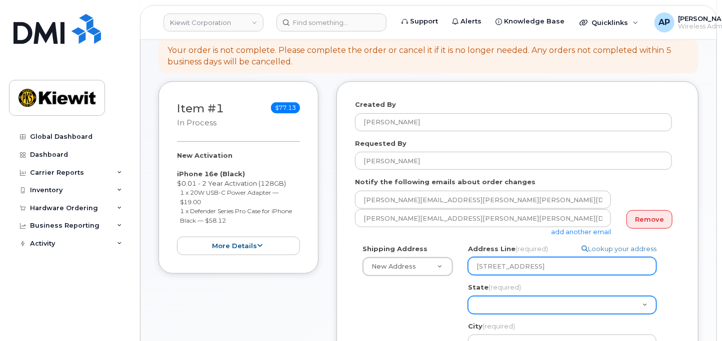
select select
type input "470 Chestnut Ridge Road"
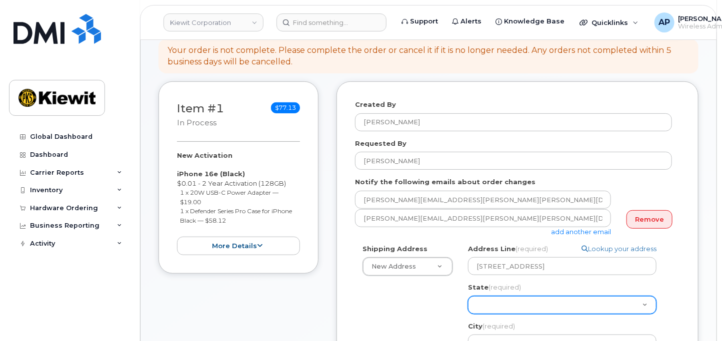
click at [515, 304] on select "Alabama Alaska American Samoa Arizona Arkansas California Colorado Connecticut …" at bounding box center [562, 305] width 188 height 18
select select "NJ"
click at [468, 296] on select "Alabama Alaska American Samoa Arizona Arkansas California Colorado Connecticut …" at bounding box center [562, 305] width 188 height 18
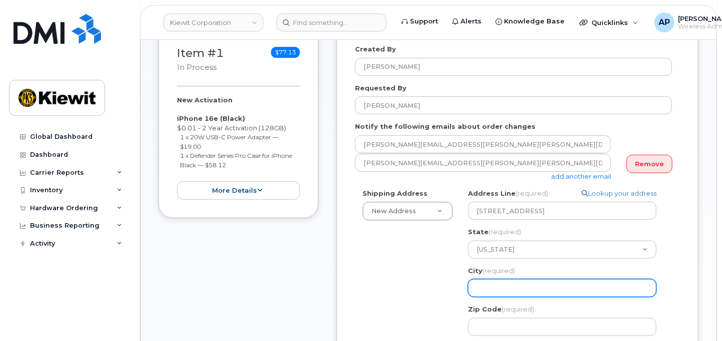
click at [503, 281] on input "City (required)" at bounding box center [562, 288] width 188 height 18
select select
type input "W"
select select
type input "Wo"
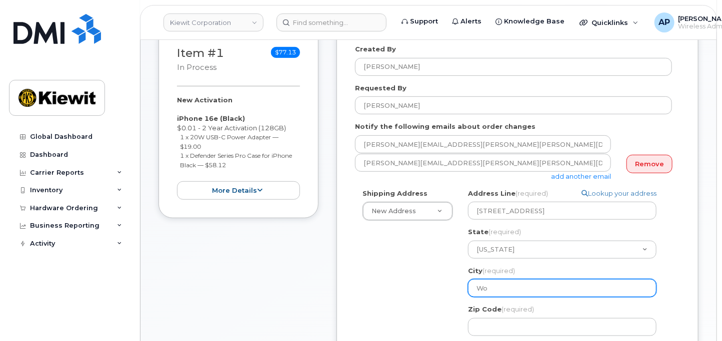
select select
type input "Woo"
select select
type input "Wood"
select select
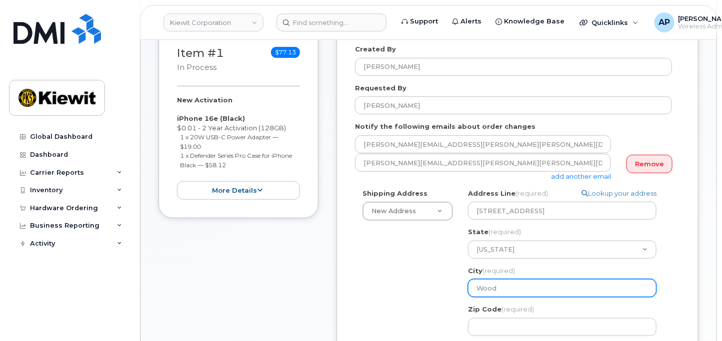
type input "Woodc"
select select
type input "Woodcl"
select select
type input "Woodcli"
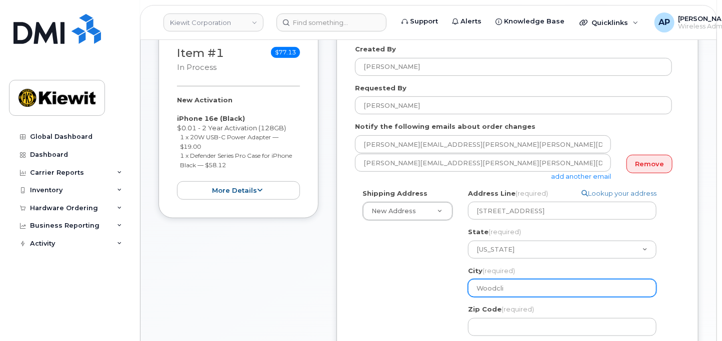
select select
type input "Woodclid"
select select
type input "Woodcli"
select select
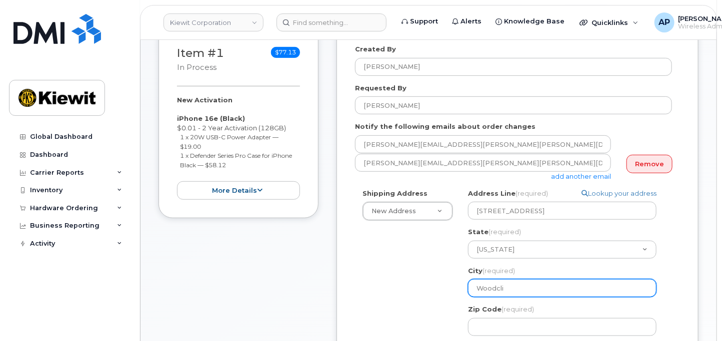
type input "Woodclif"
select select
type input "Woodcliff"
select select
type input "Woodcliff l"
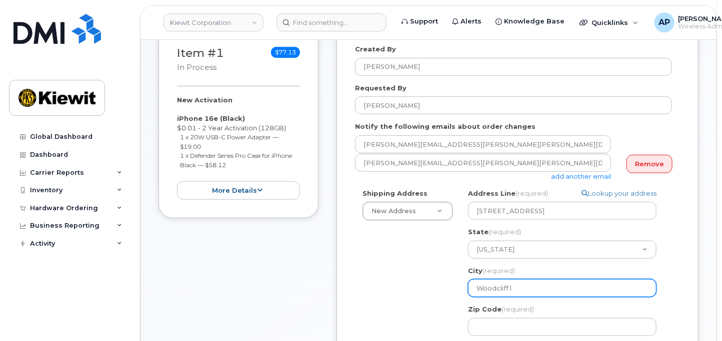
select select
type input "Woodcliff la"
select select
type input "Woodcliff lake"
select select
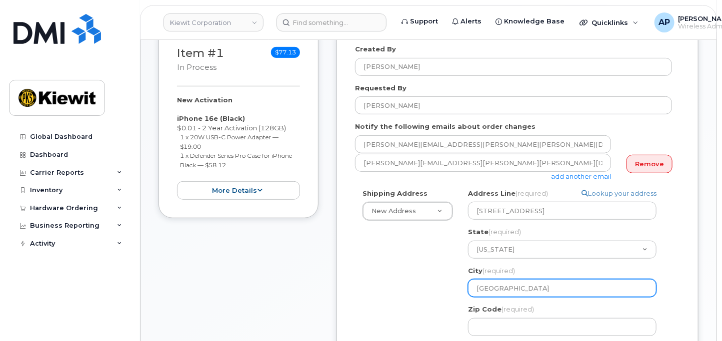
type input "Woodcliff lak"
select select
type input "Woodcliff la"
select select
type input "Woodcliff l"
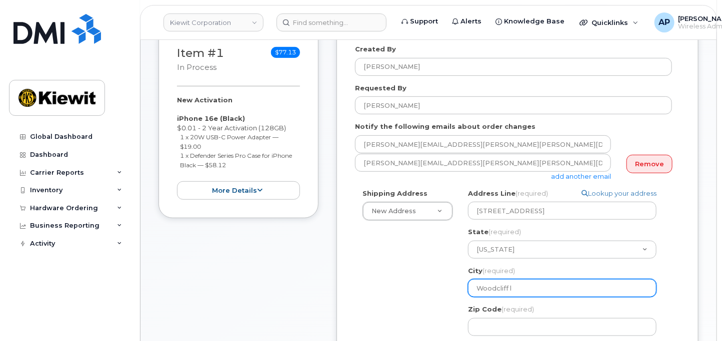
select select
type input "Woodcliff"
select select
type input "Woodcliff L"
select select
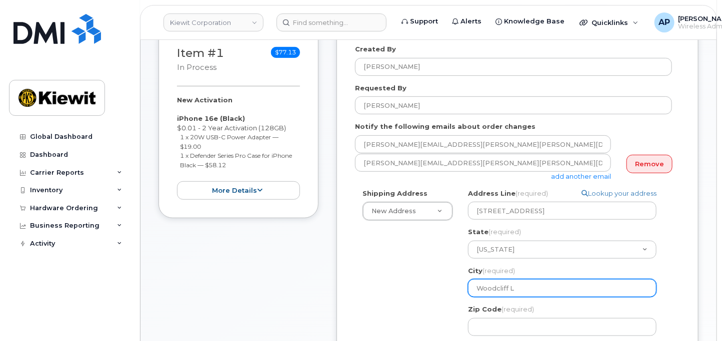
type input "Woodcliff La"
select select
type input "Woodcliff Lak"
select select
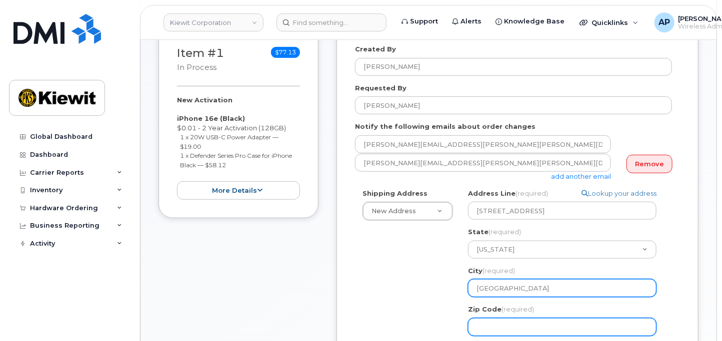
type input "Woodcliff Lake"
click at [487, 320] on input "Zip Code (required)" at bounding box center [562, 327] width 188 height 18
select select
type input "0"
select select
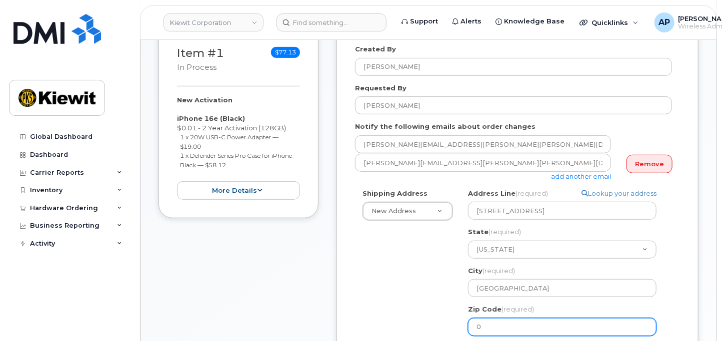
type input "07"
select select
type input "076"
select select
type input "0767"
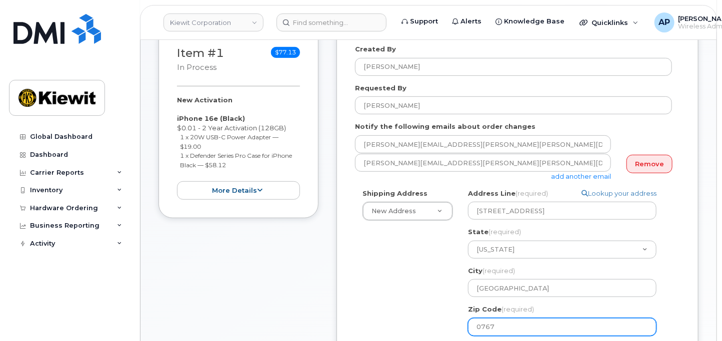
select select
type input "07677"
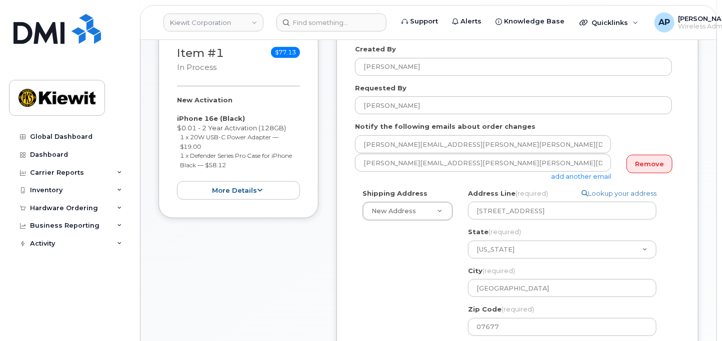
click at [435, 331] on div "Shipping Address New Address New Address NJ Woodcliff Lake Search your address.…" at bounding box center [513, 324] width 317 height 271
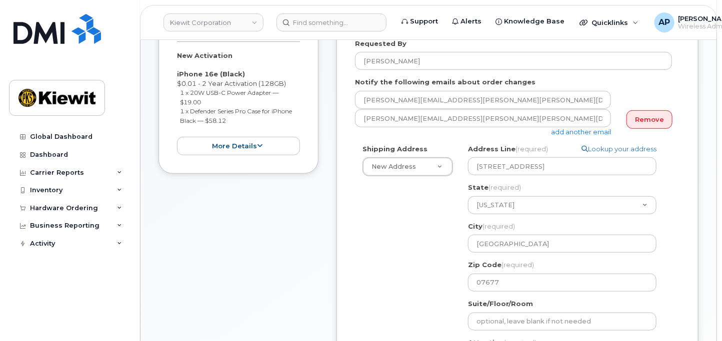
scroll to position [277, 0]
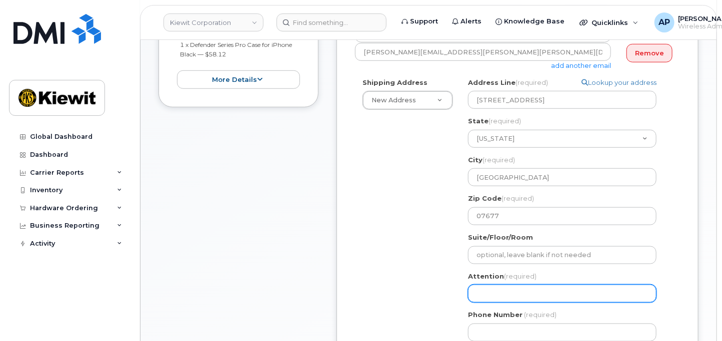
click at [515, 286] on input "Attention (required)" at bounding box center [562, 294] width 188 height 18
select select
type input "D"
select select
type input "Da"
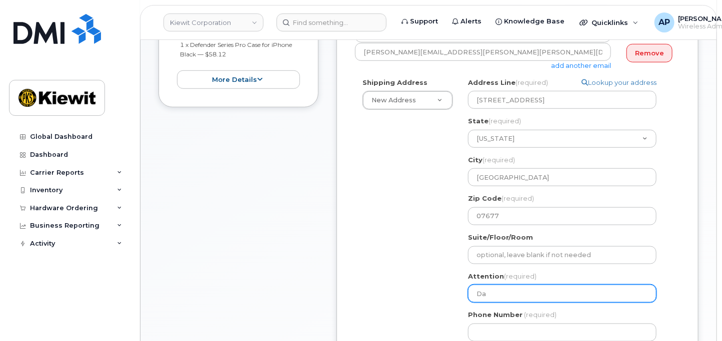
select select
type input "Dam"
select select
type input "Dame"
select select
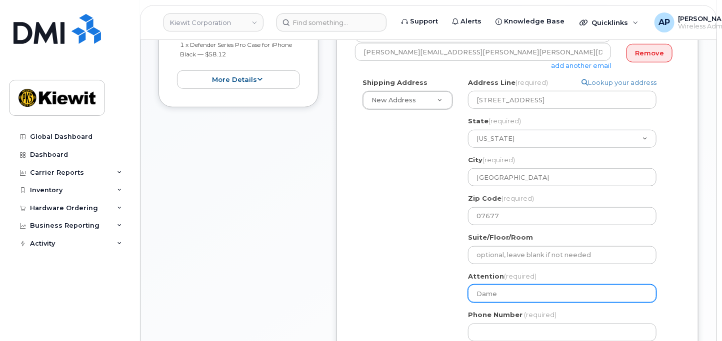
type input "Dameo"
select select
type input "Dameon"
select select
type input "Dameon M"
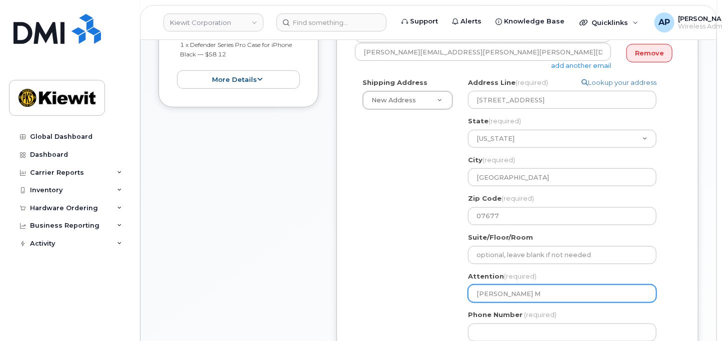
select select
type input "Dameon My"
select select
type input "Dameon Myr"
select select
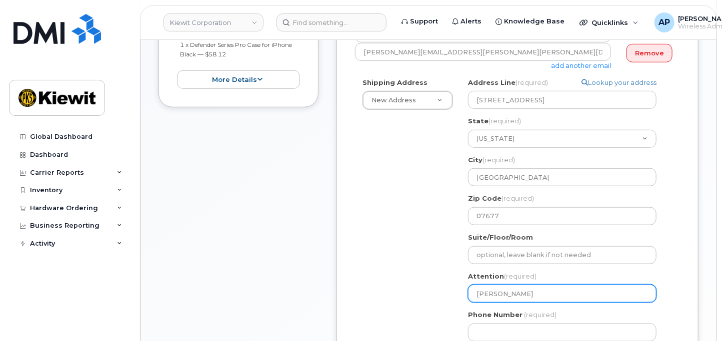
type input "[PERSON_NAME]"
select select
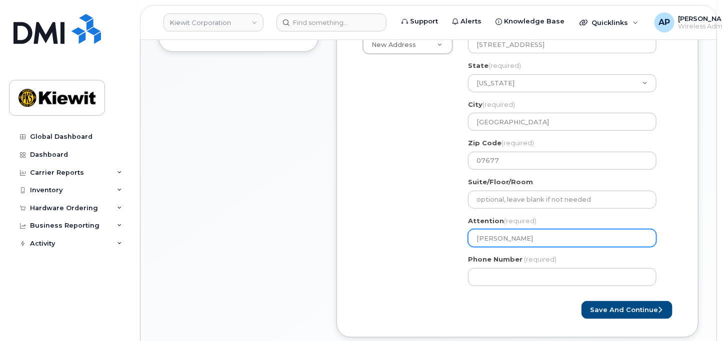
type input "[PERSON_NAME]"
click at [517, 289] on div "NJ Woodcliff Lake Search your address... Manually edit your address Click to se…" at bounding box center [565, 157] width 211 height 271
click at [517, 286] on div "NJ Woodcliff Lake Search your address... Manually edit your address Click to se…" at bounding box center [565, 157] width 211 height 271
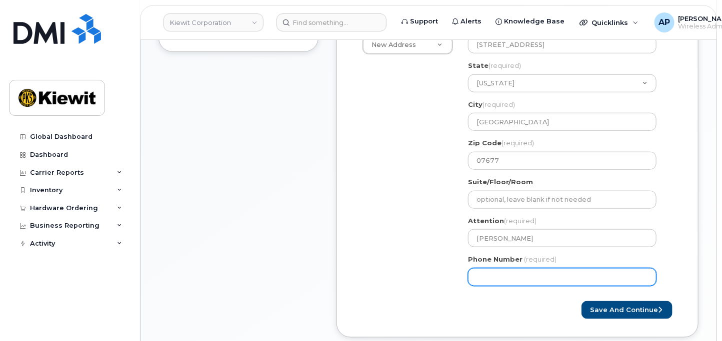
click at [517, 282] on input "Phone Number" at bounding box center [562, 277] width 188 height 18
type input "877772770"
select select
type input "8777727707"
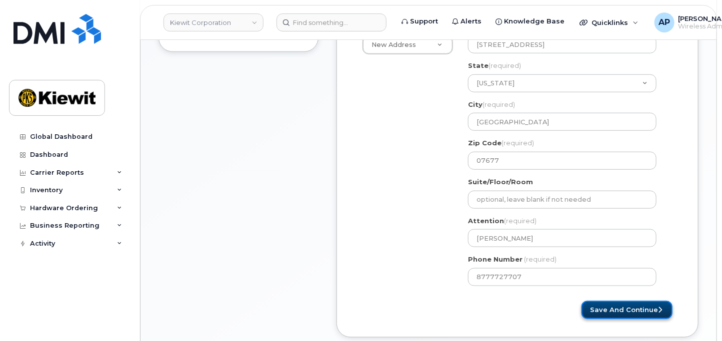
click at [604, 305] on button "Save and Continue" at bounding box center [626, 310] width 91 height 18
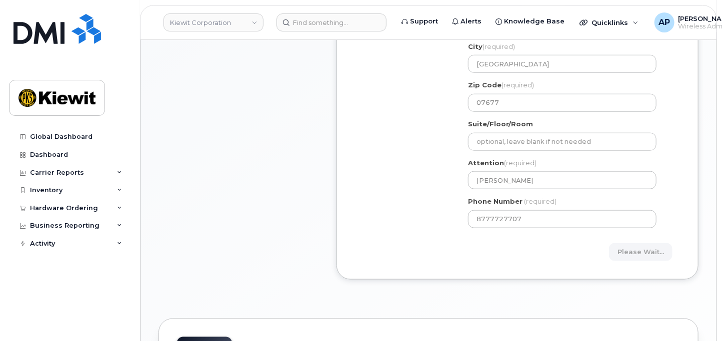
scroll to position [406, 0]
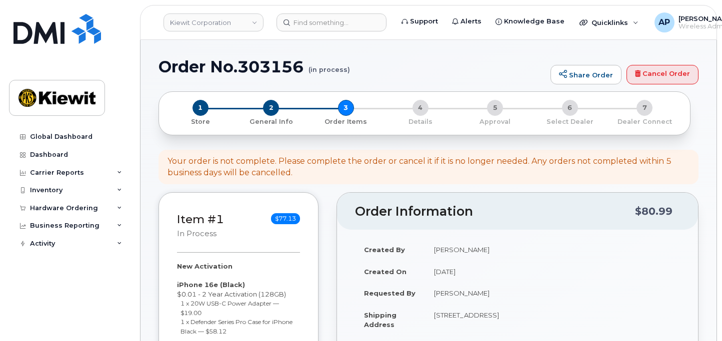
select select
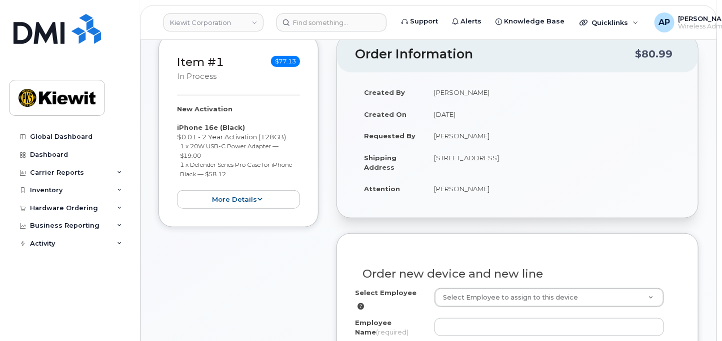
scroll to position [277, 0]
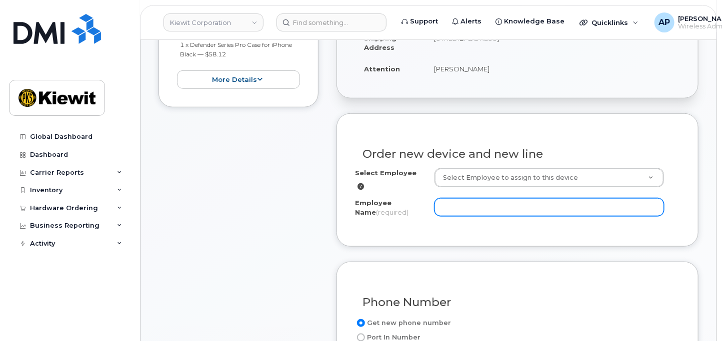
click at [511, 202] on input "Employee Name (required)" at bounding box center [549, 207] width 230 height 18
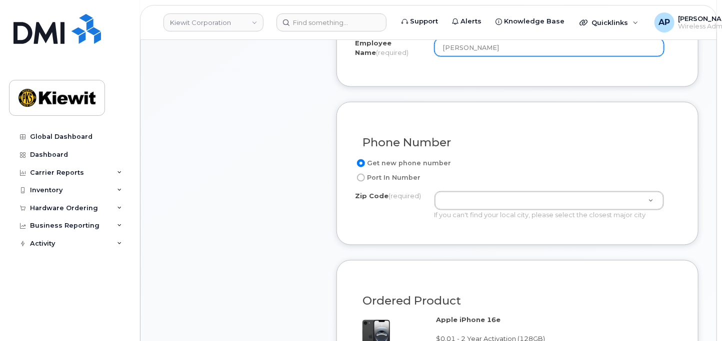
scroll to position [444, 0]
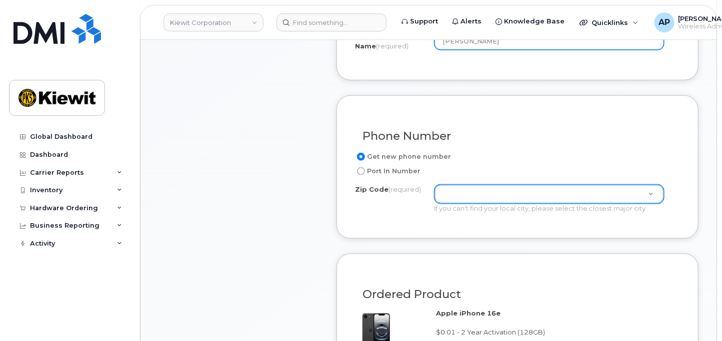
type input "[PERSON_NAME]"
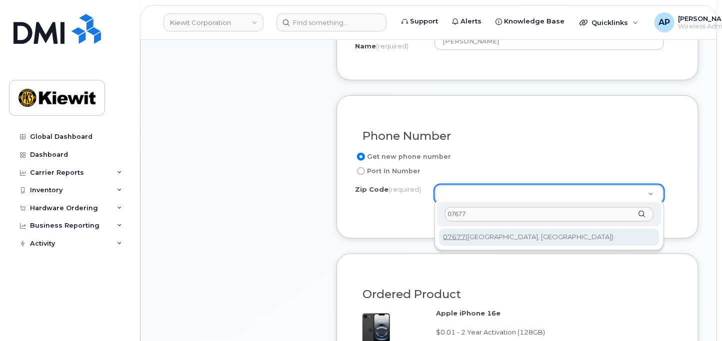
type input "07677"
type input "07677 (Woodcliff Lake, NJ)"
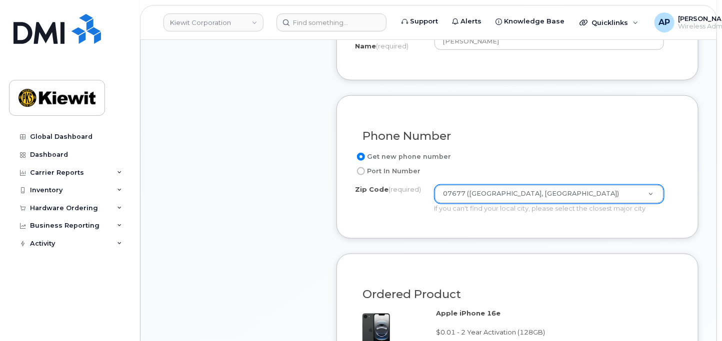
click at [485, 236] on form "Existing User Additional cost to upgrading the device Selected device is Eligib…" at bounding box center [517, 320] width 362 height 747
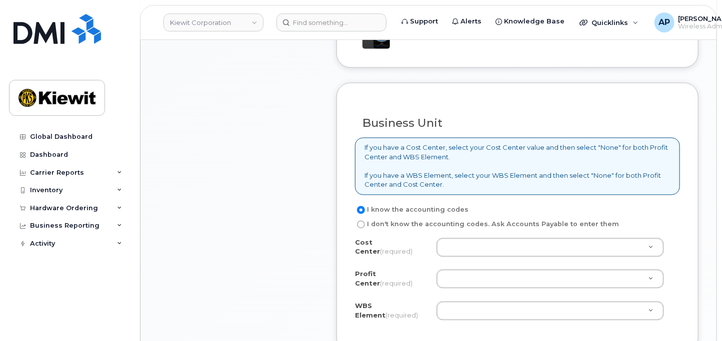
scroll to position [777, 0]
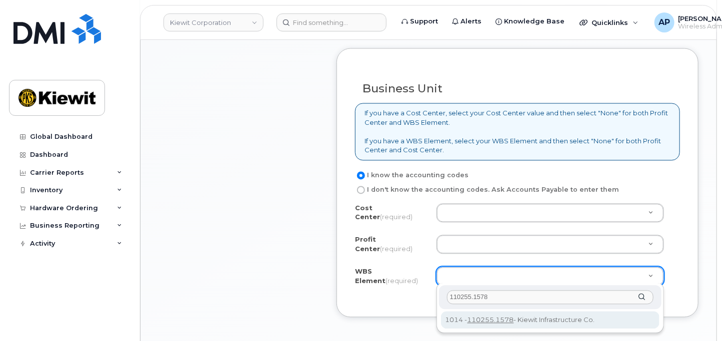
type input "110255.1578"
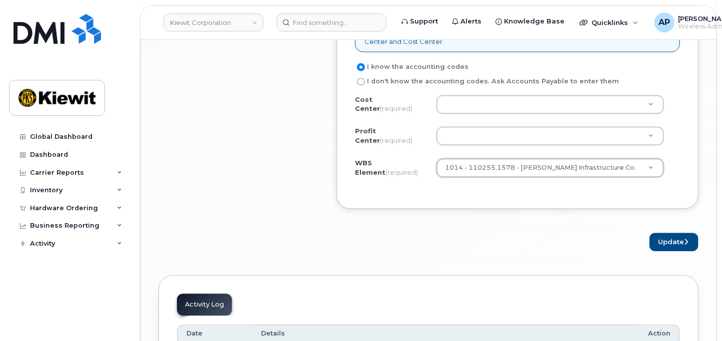
scroll to position [888, 0]
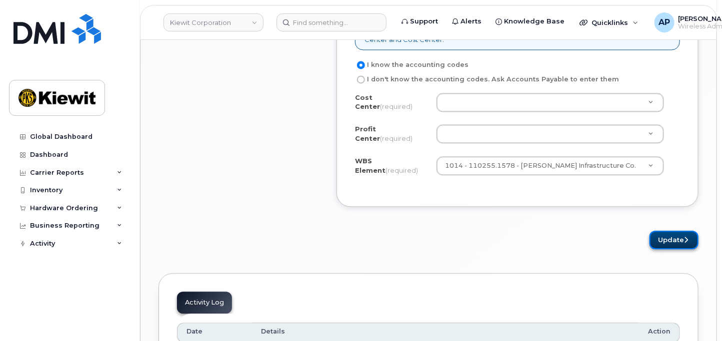
click at [668, 243] on button "Update" at bounding box center [673, 240] width 49 height 18
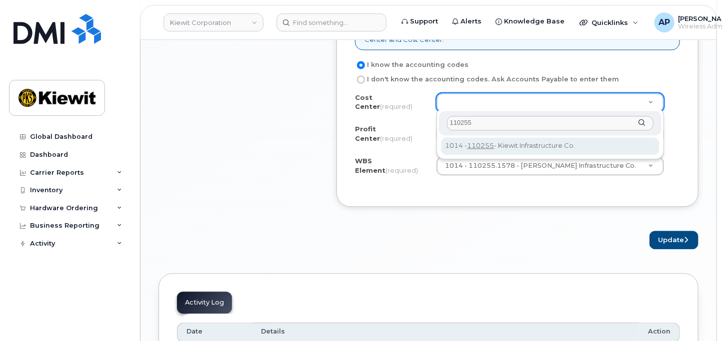
type input "110255"
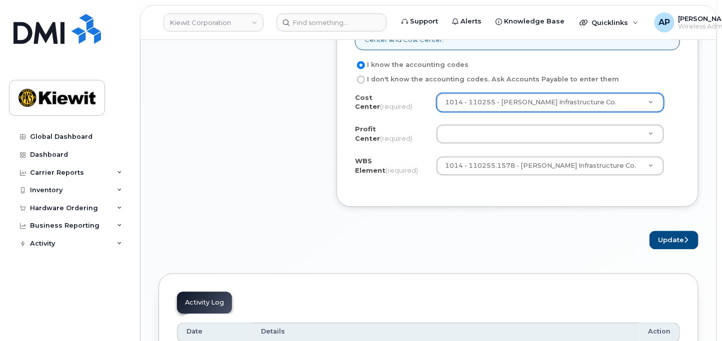
click at [687, 238] on icon "submit" at bounding box center [686, 240] width 4 height 6
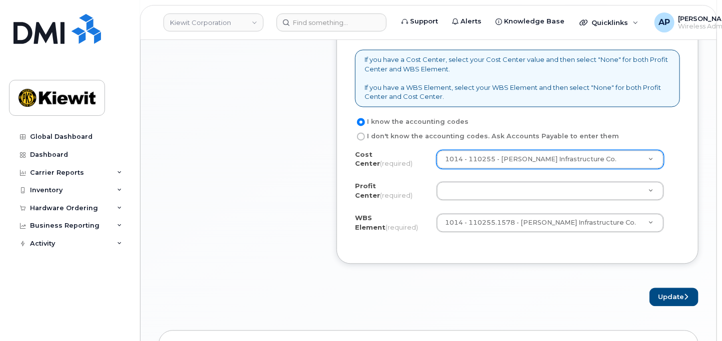
scroll to position [833, 0]
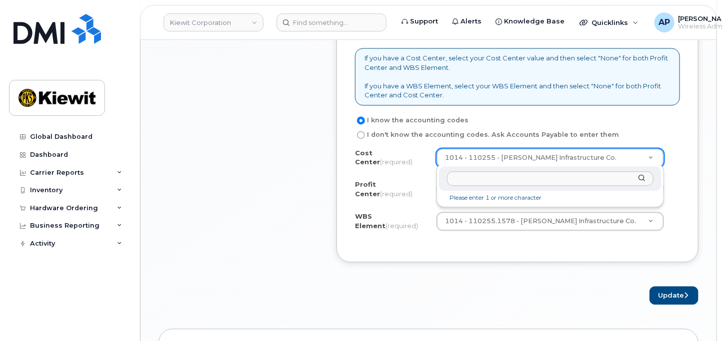
click at [521, 173] on input "text" at bounding box center [550, 178] width 207 height 14
type input "non"
type input "None"
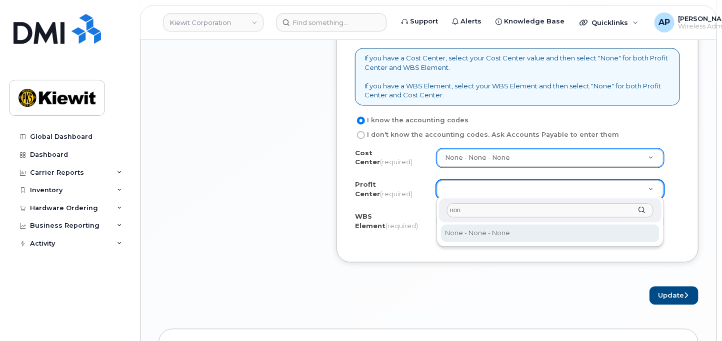
type input "non"
select select "None"
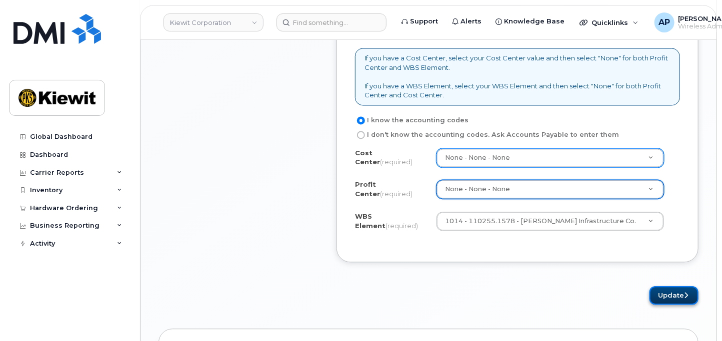
drag, startPoint x: 668, startPoint y: 296, endPoint x: 668, endPoint y: 286, distance: 9.5
click at [668, 295] on button "Update" at bounding box center [673, 295] width 49 height 18
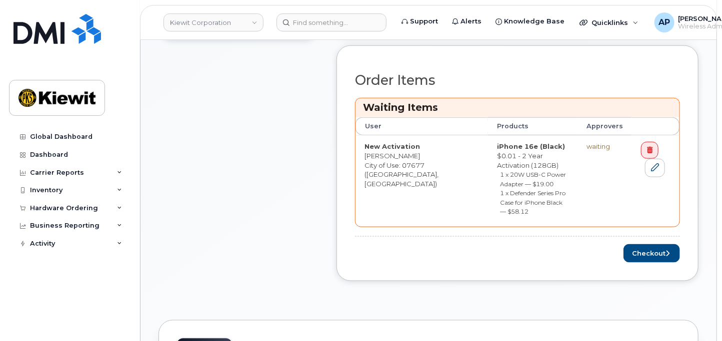
scroll to position [388, 0]
click at [656, 244] on button "Checkout" at bounding box center [651, 253] width 56 height 18
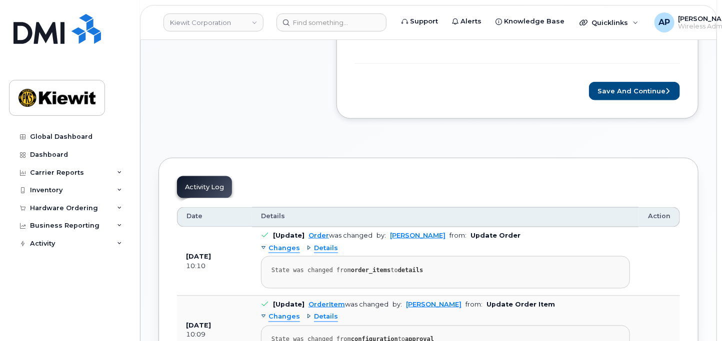
scroll to position [444, 0]
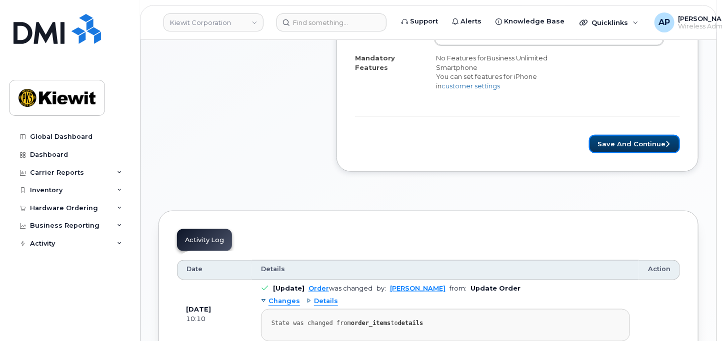
drag, startPoint x: 645, startPoint y: 141, endPoint x: 665, endPoint y: 154, distance: 23.8
click at [645, 141] on button "Save and Continue" at bounding box center [634, 144] width 91 height 18
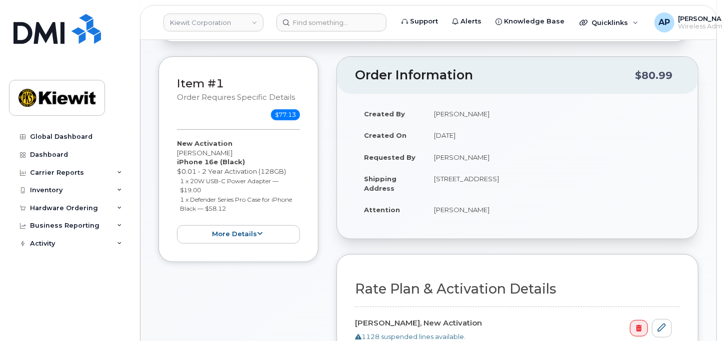
scroll to position [55, 0]
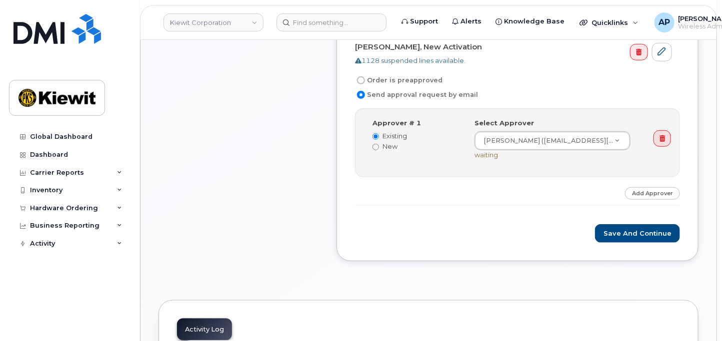
scroll to position [333, 0]
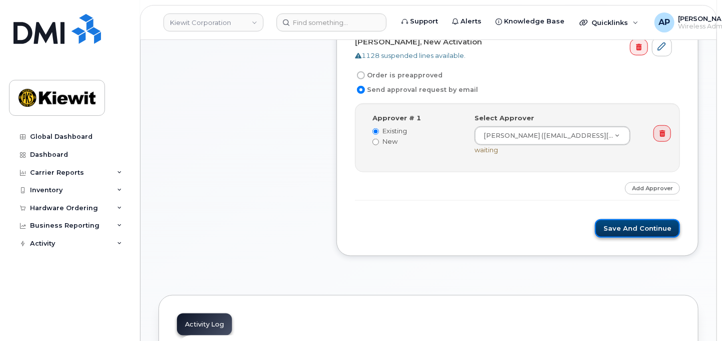
click at [642, 227] on button "Save and Continue" at bounding box center [637, 228] width 85 height 18
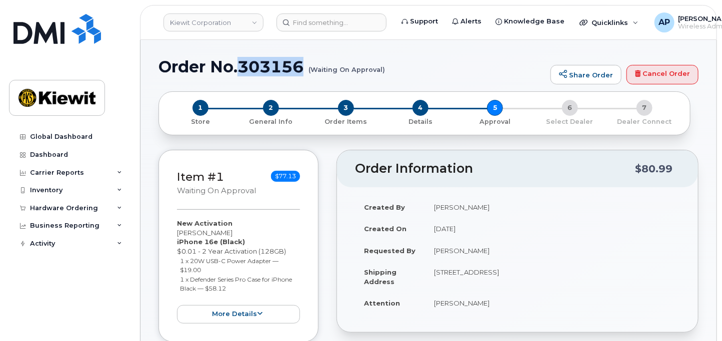
drag, startPoint x: 308, startPoint y: 62, endPoint x: 243, endPoint y: 68, distance: 64.8
click at [243, 68] on h1 "Order No.303156 (Waiting On Approval)" at bounding box center [351, 66] width 387 height 17
copy h1 "303156"
